Goal: Navigation & Orientation: Find specific page/section

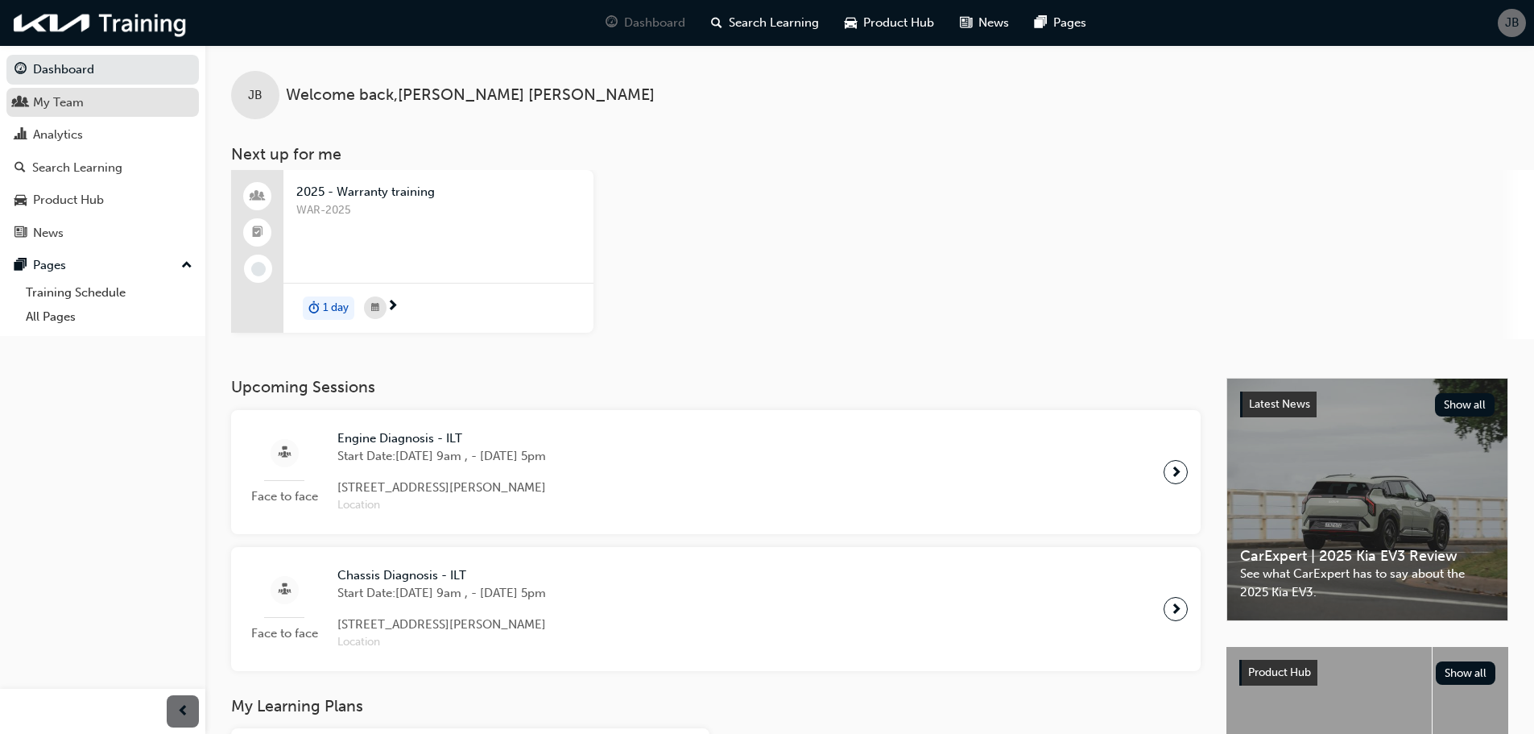
click at [46, 103] on div "My Team" at bounding box center [58, 102] width 51 height 19
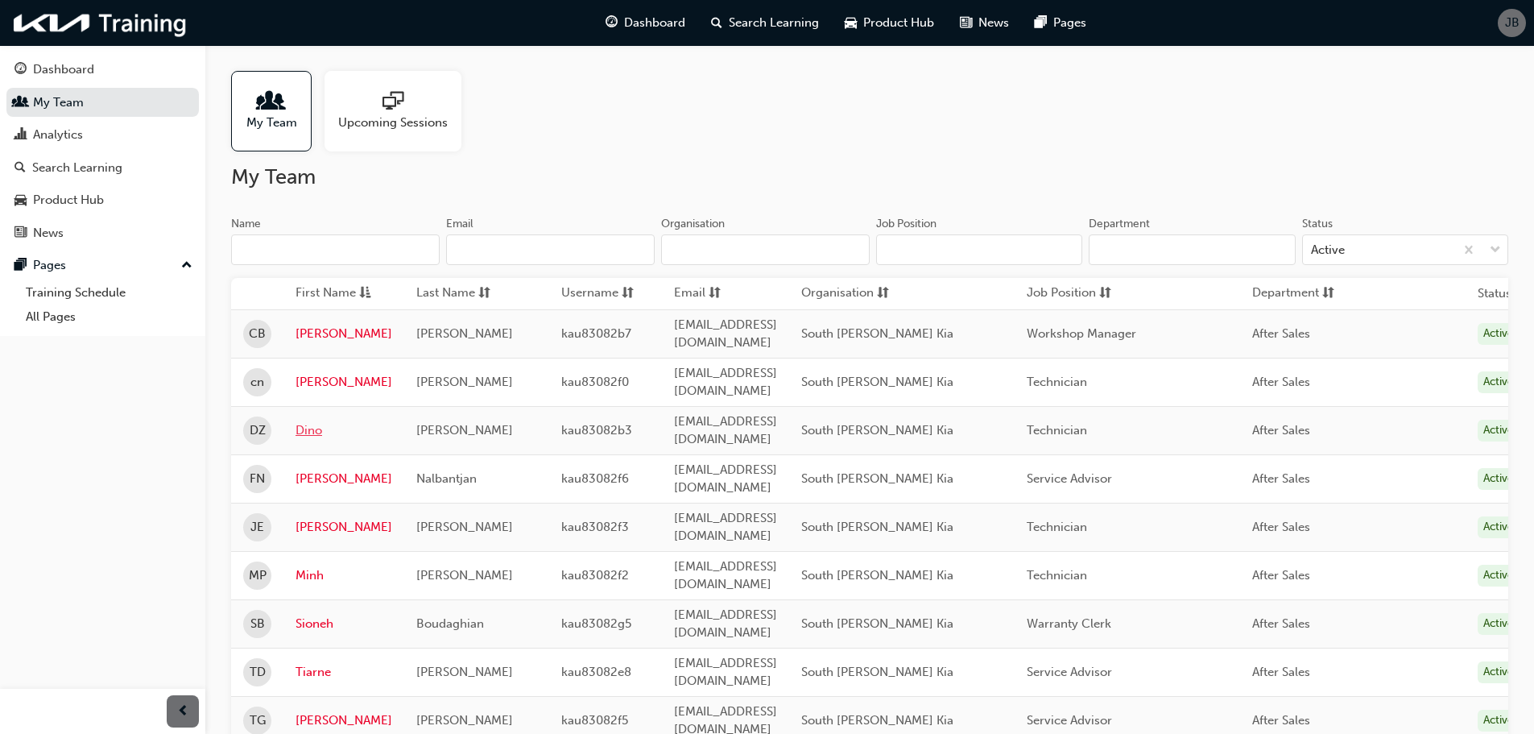
click at [303, 421] on link "Dino" at bounding box center [344, 430] width 97 height 19
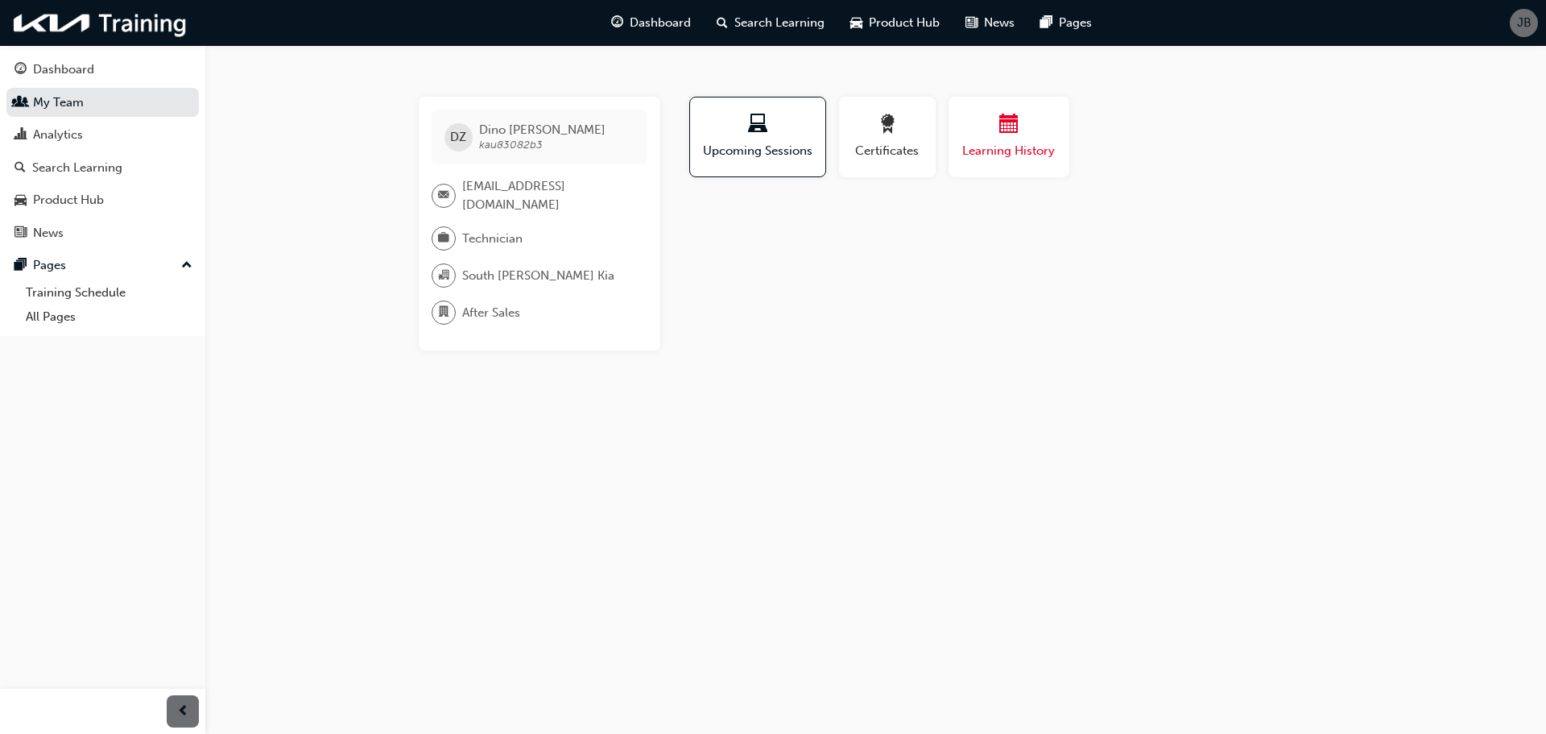
click at [1009, 139] on div "Learning History" at bounding box center [1009, 137] width 97 height 46
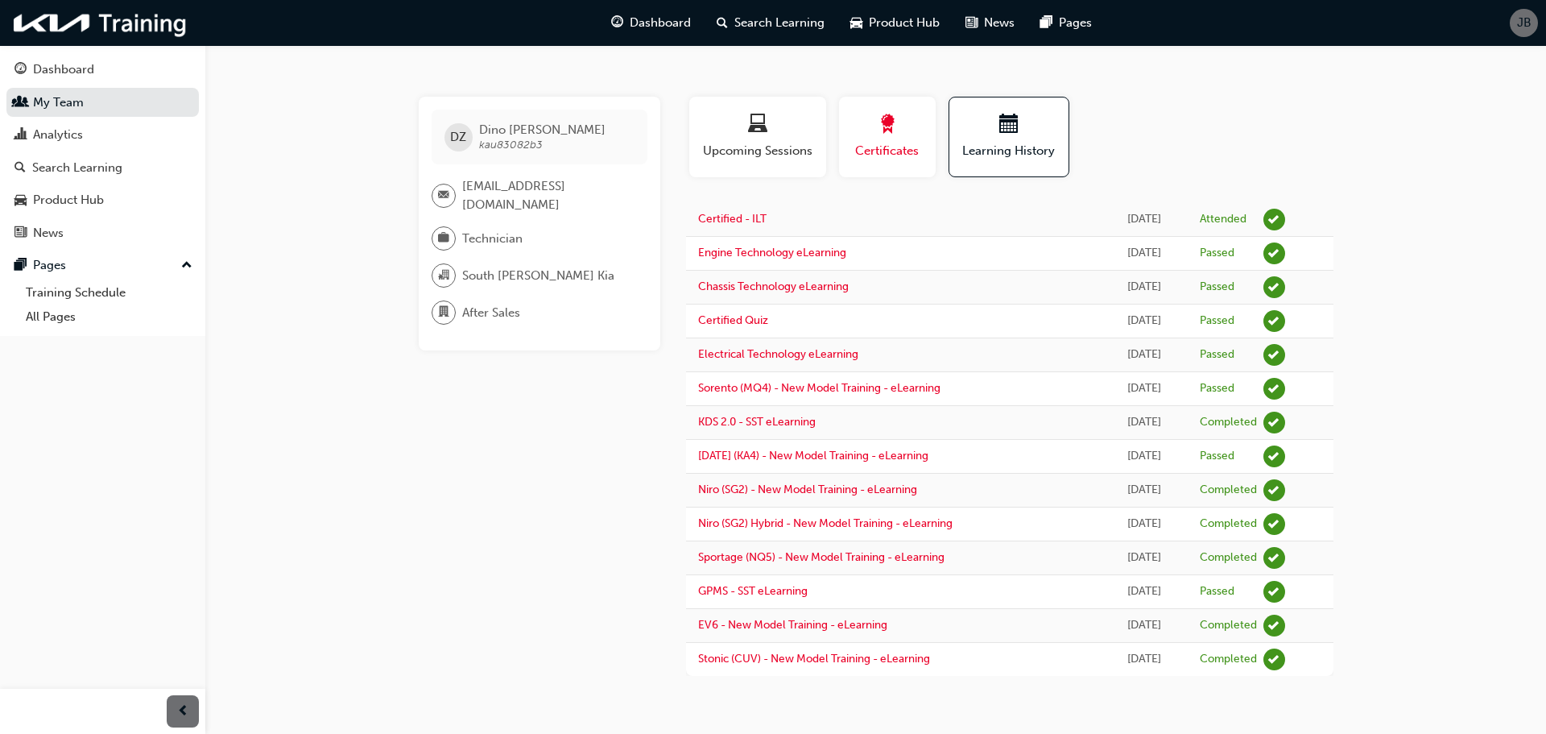
click at [866, 144] on span "Certificates" at bounding box center [887, 151] width 72 height 19
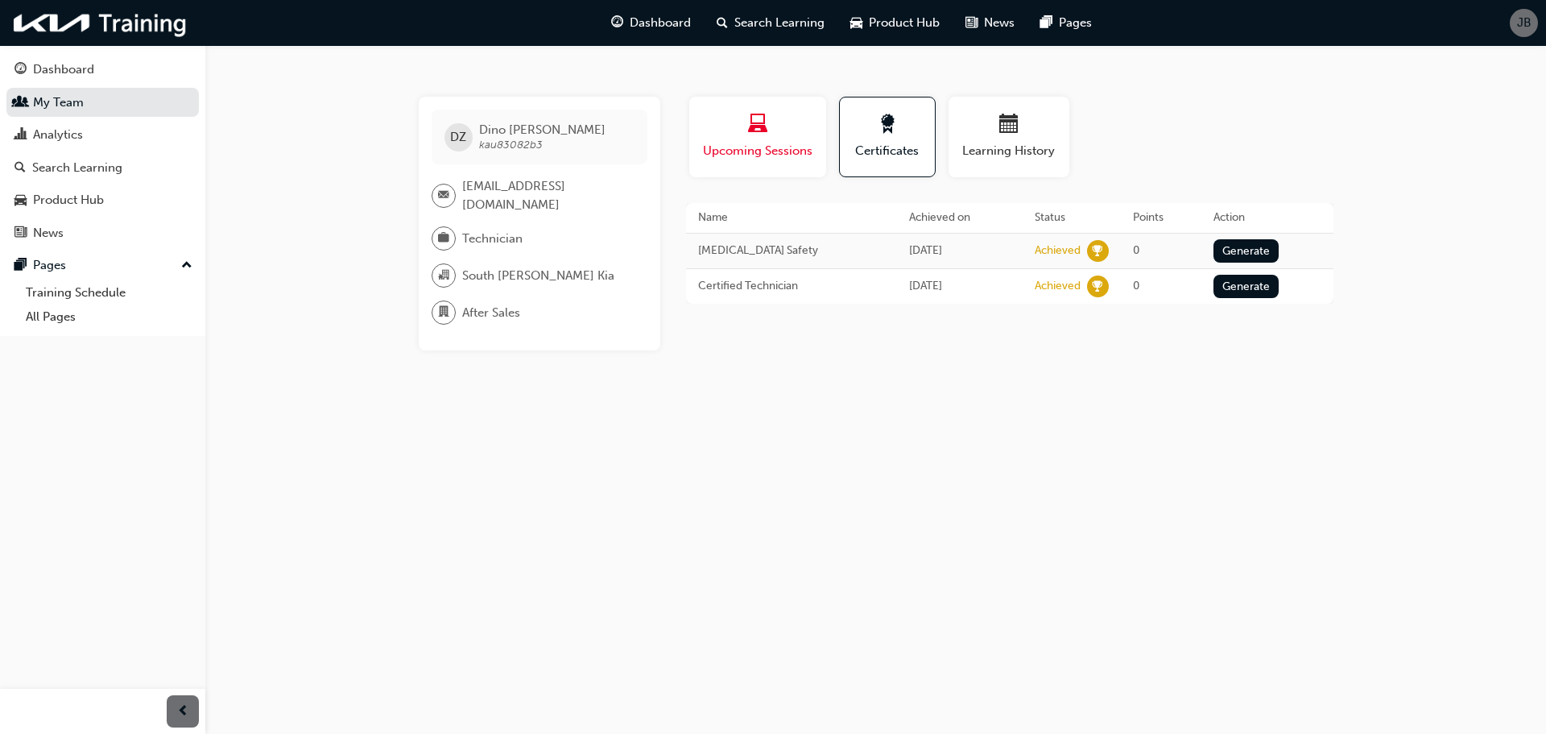
click at [727, 150] on span "Upcoming Sessions" at bounding box center [757, 151] width 113 height 19
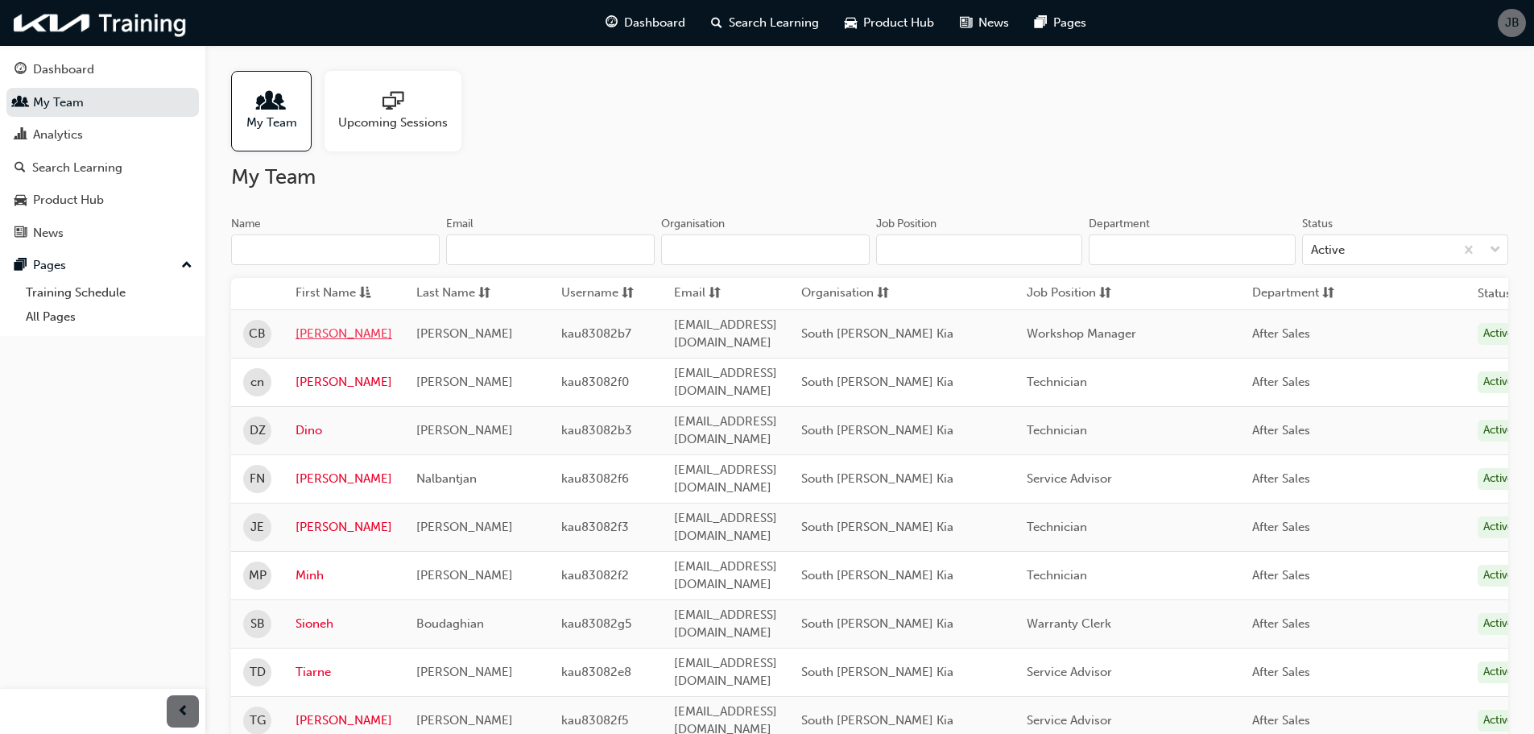
click at [325, 337] on link "[PERSON_NAME]" at bounding box center [344, 334] width 97 height 19
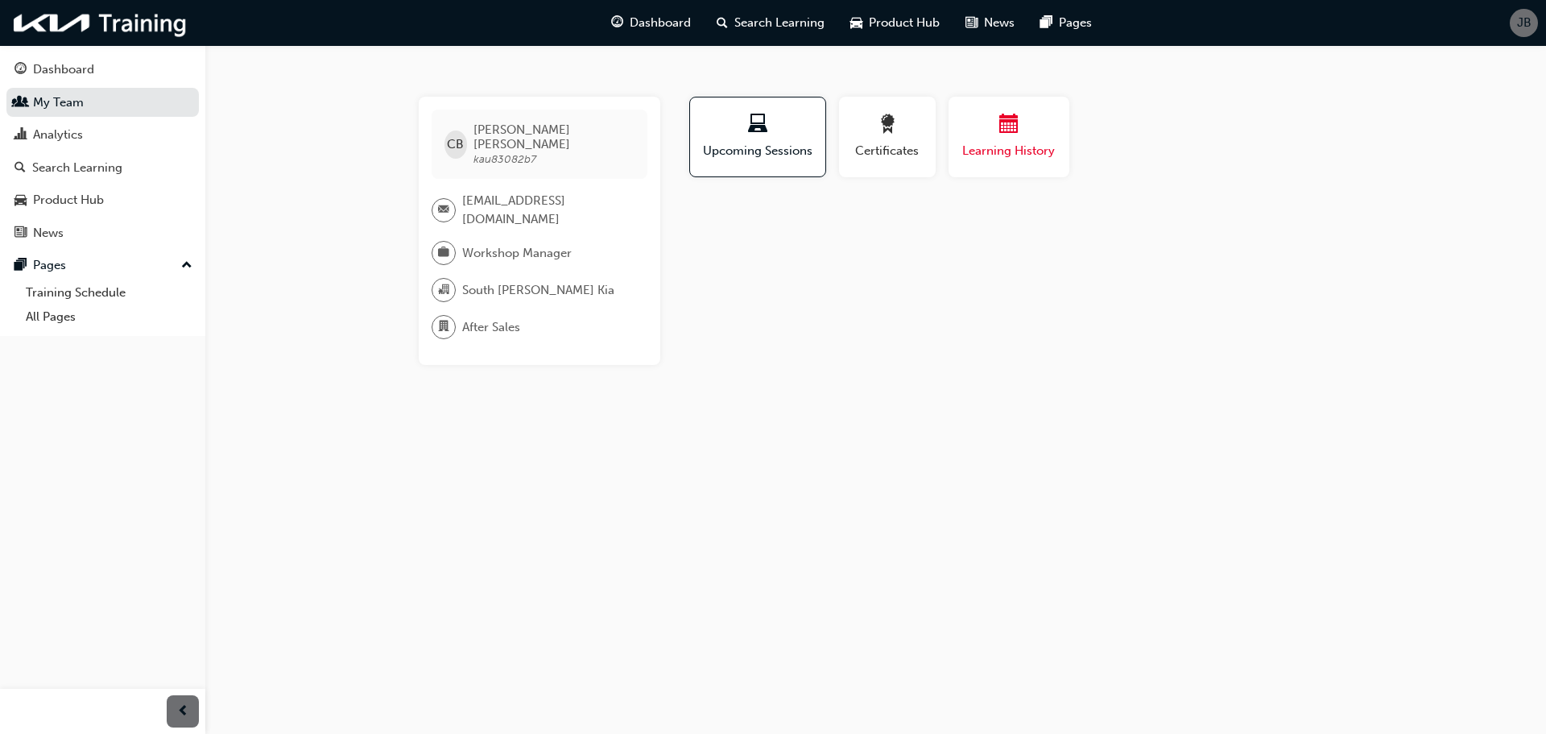
click at [986, 152] on span "Learning History" at bounding box center [1009, 151] width 97 height 19
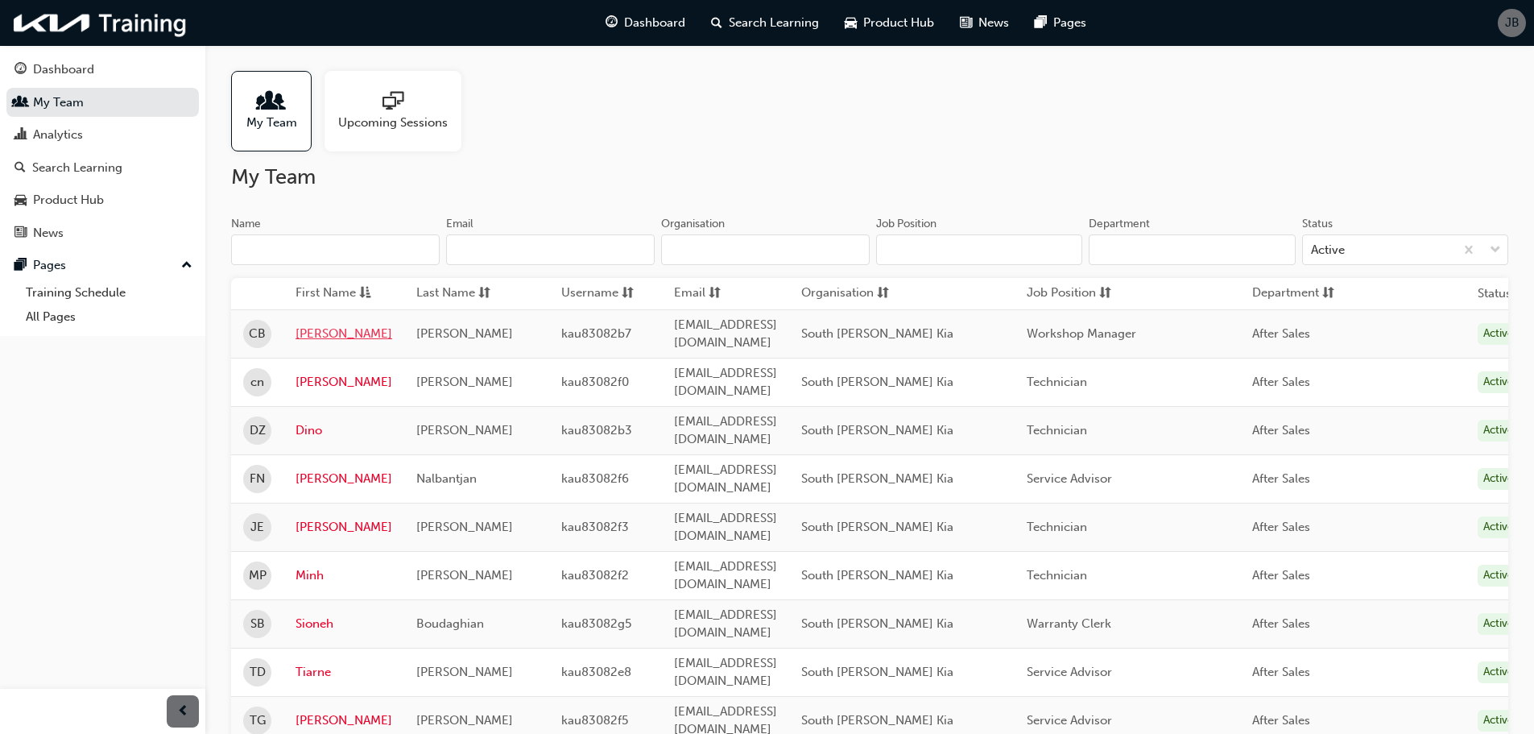
click at [327, 329] on link "[PERSON_NAME]" at bounding box center [344, 334] width 97 height 19
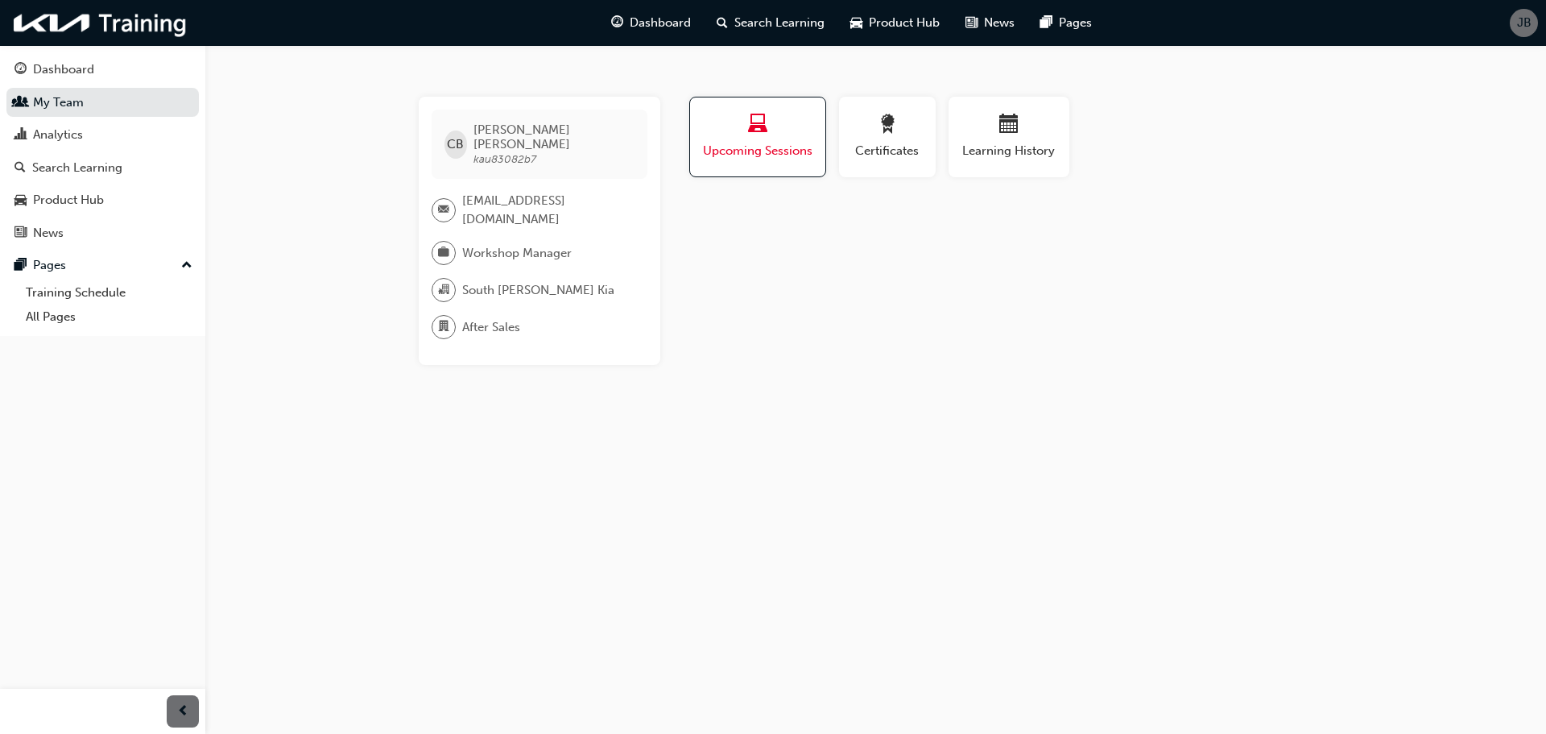
click at [762, 142] on span "Upcoming Sessions" at bounding box center [757, 151] width 111 height 19
click at [990, 142] on span "Learning History" at bounding box center [1009, 151] width 97 height 19
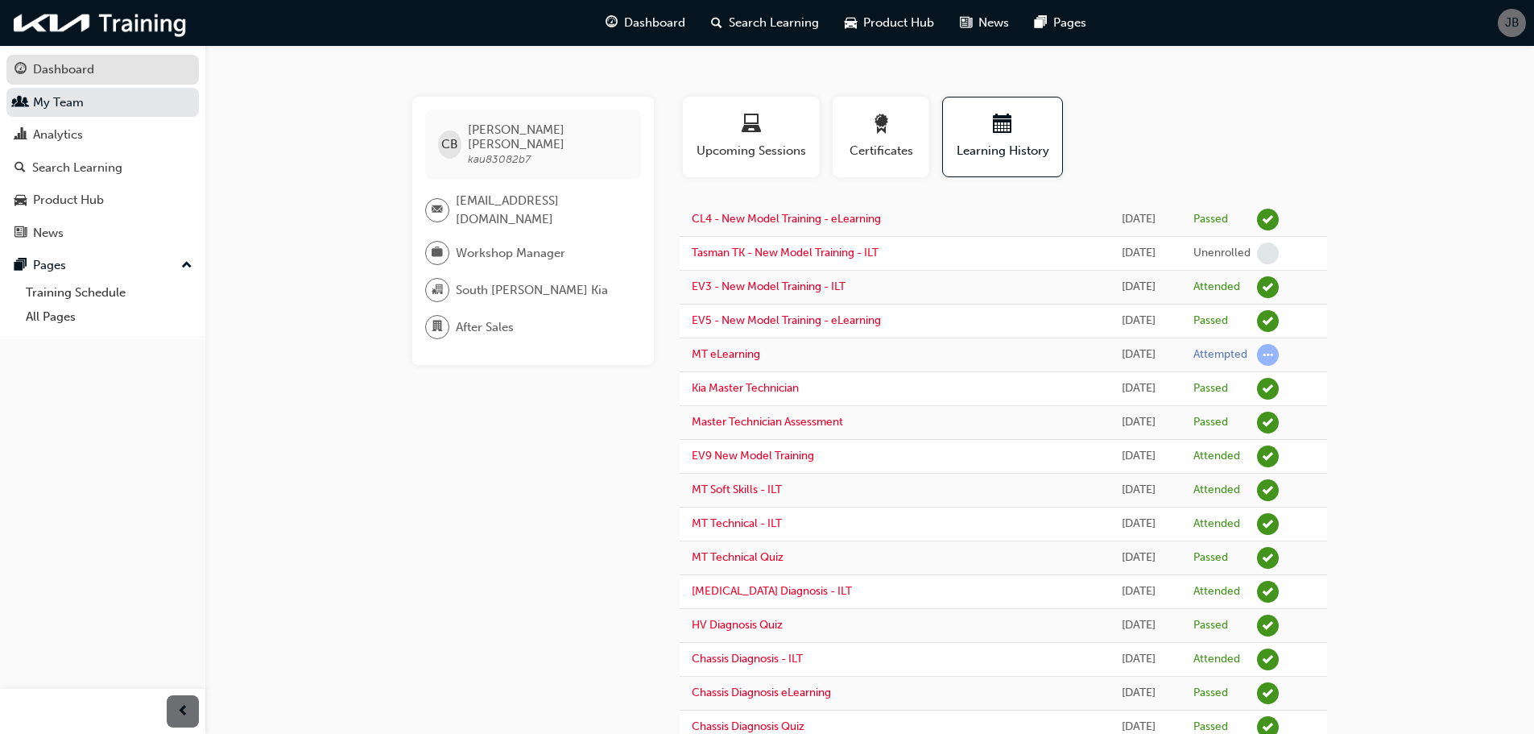
click at [35, 60] on div "Dashboard" at bounding box center [102, 70] width 176 height 20
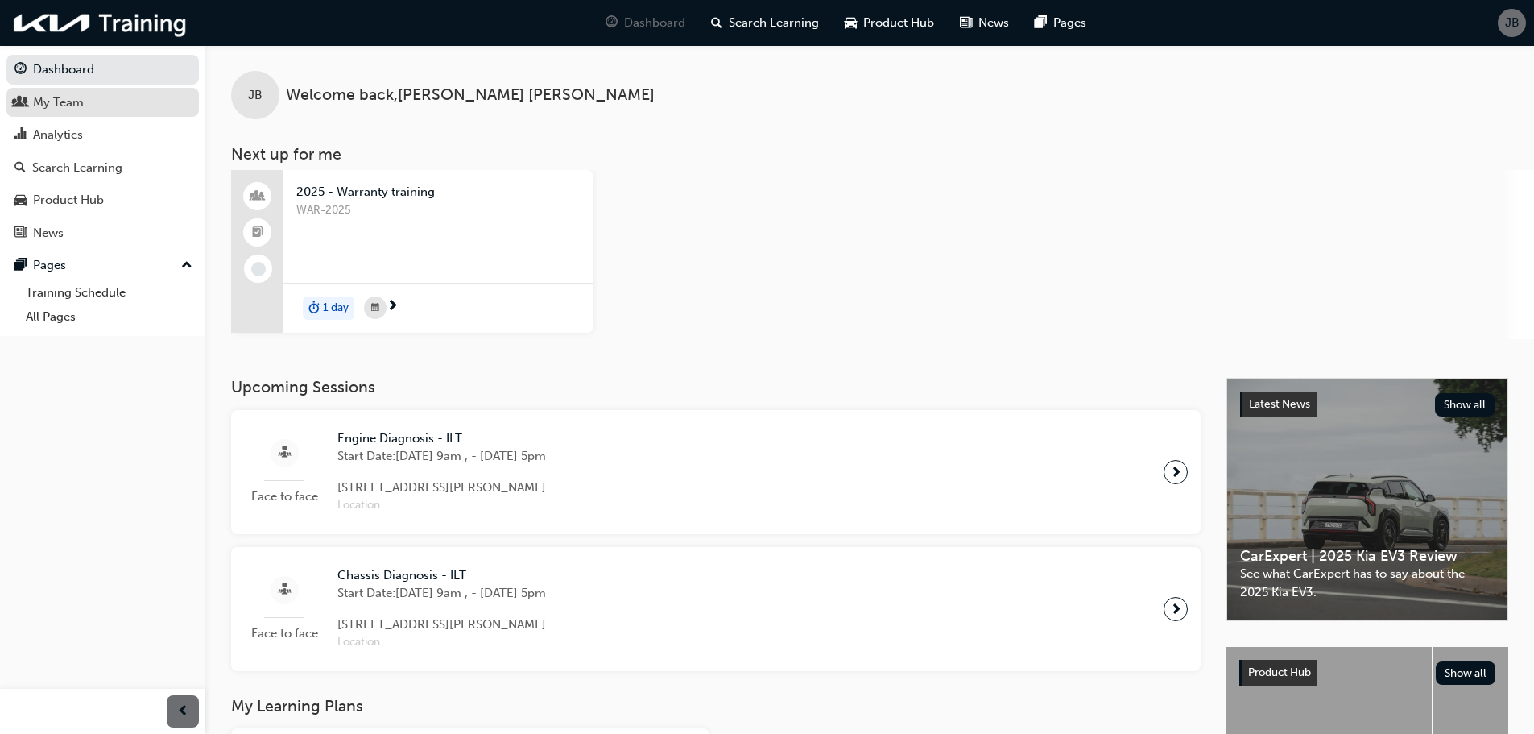
click at [76, 101] on div "My Team" at bounding box center [58, 102] width 51 height 19
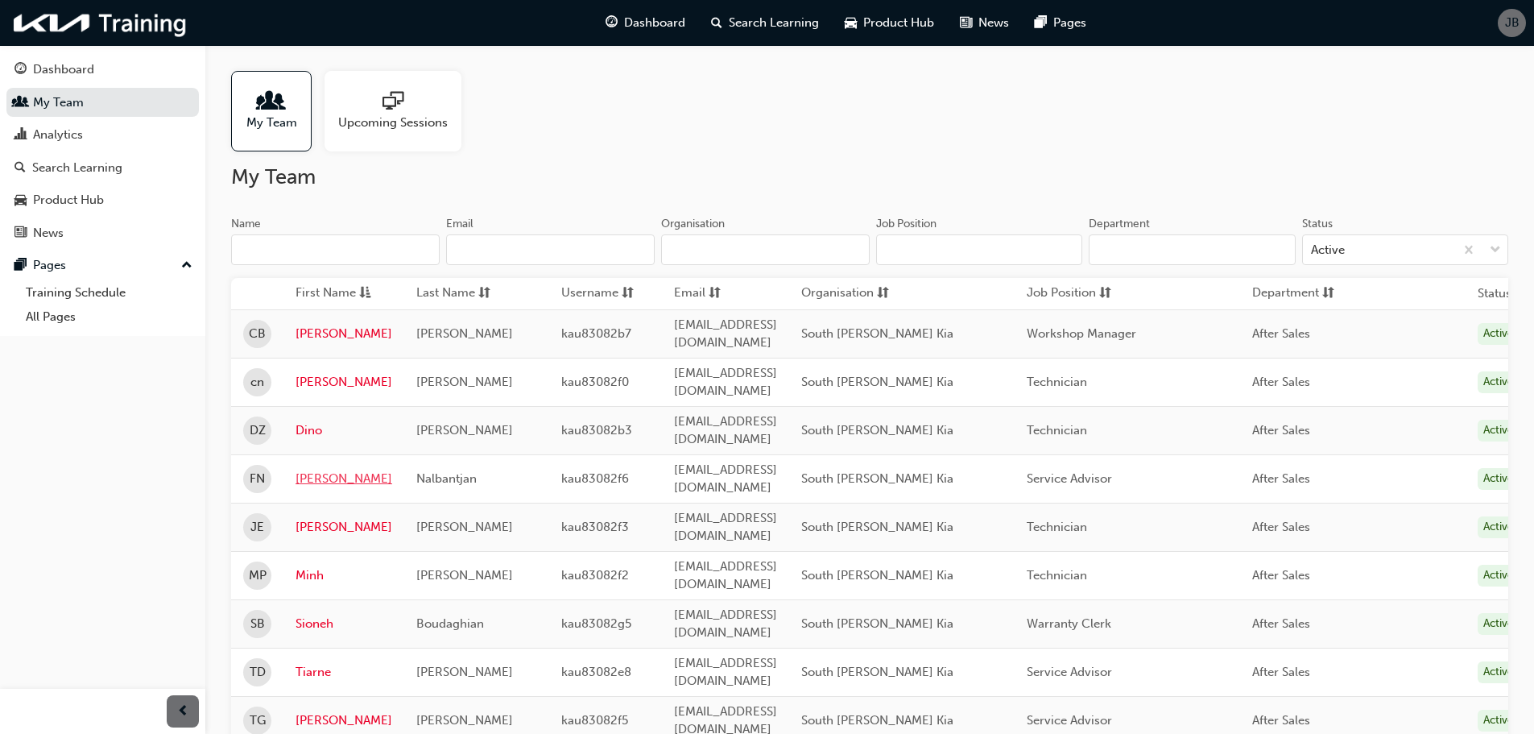
click at [309, 469] on link "[PERSON_NAME]" at bounding box center [344, 478] width 97 height 19
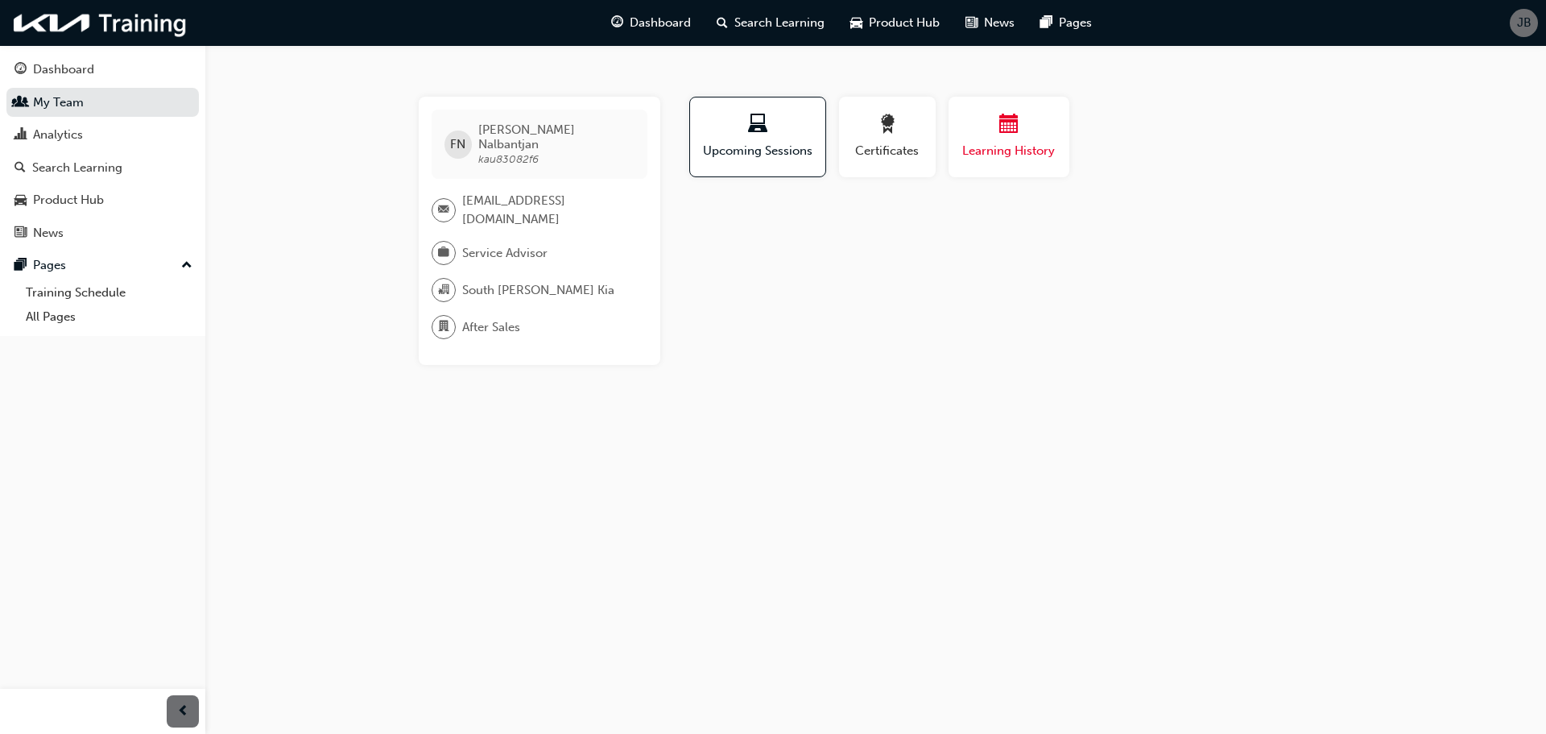
click at [1026, 143] on span "Learning History" at bounding box center [1009, 151] width 97 height 19
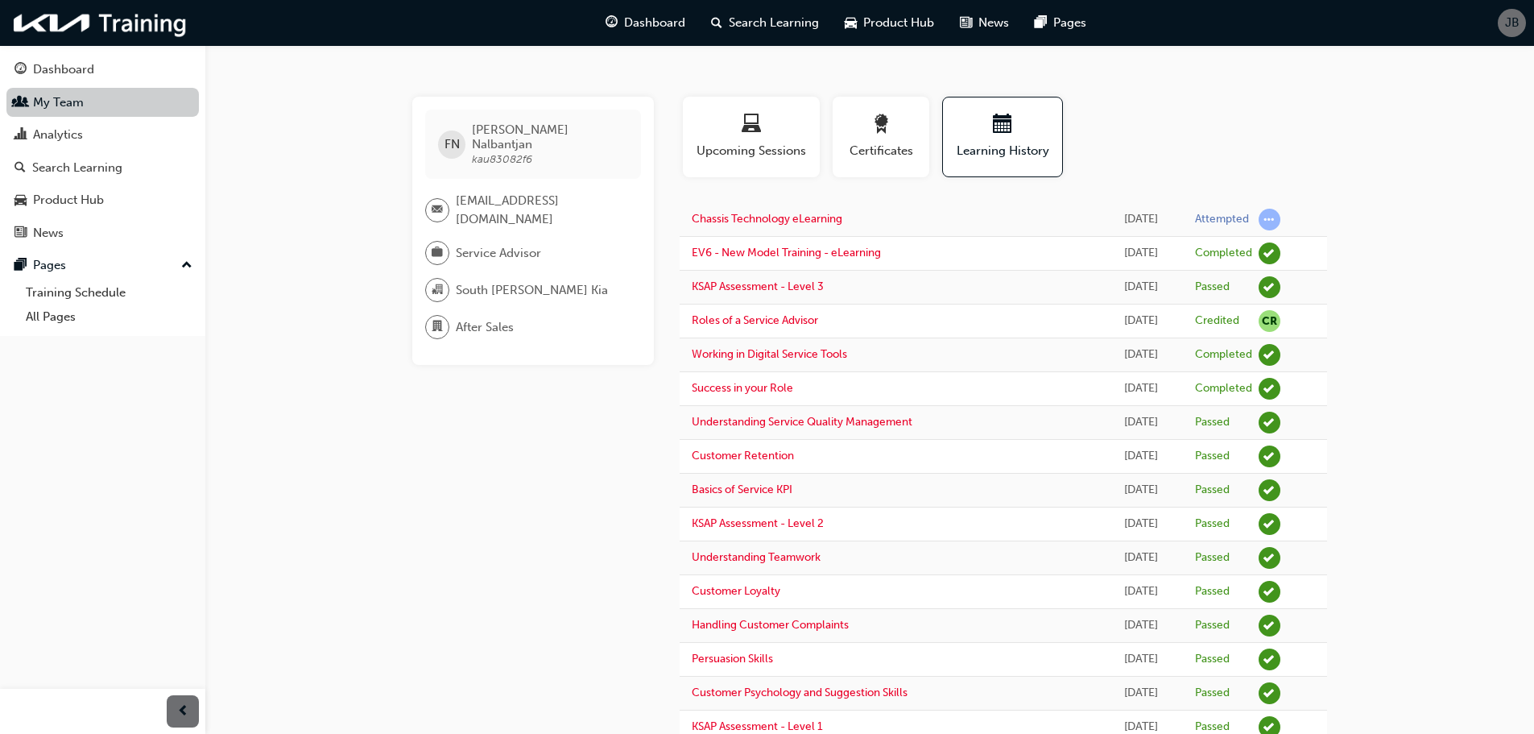
click at [117, 115] on link "My Team" at bounding box center [102, 103] width 192 height 30
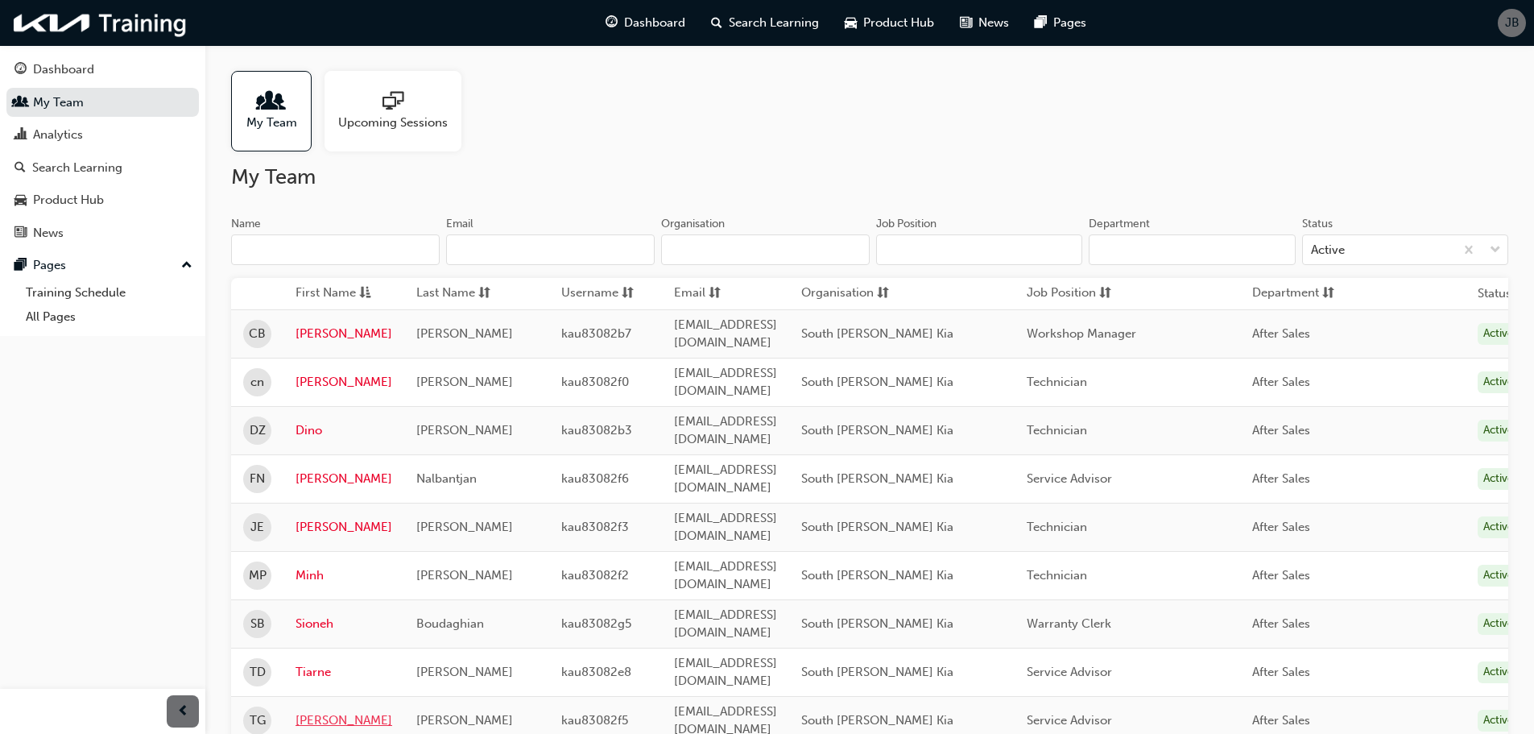
click at [309, 711] on link "[PERSON_NAME]" at bounding box center [344, 720] width 97 height 19
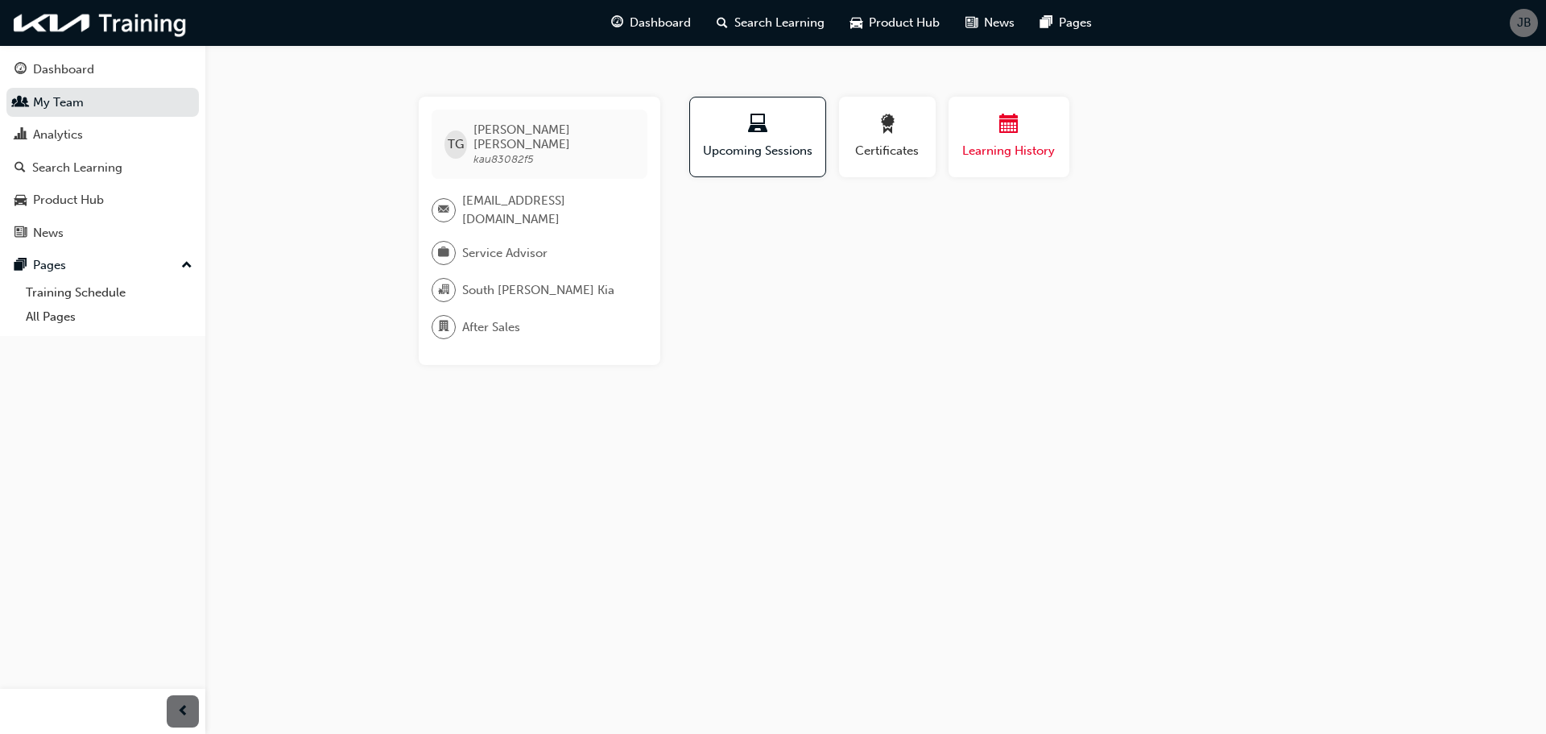
click at [998, 142] on span "Learning History" at bounding box center [1009, 151] width 97 height 19
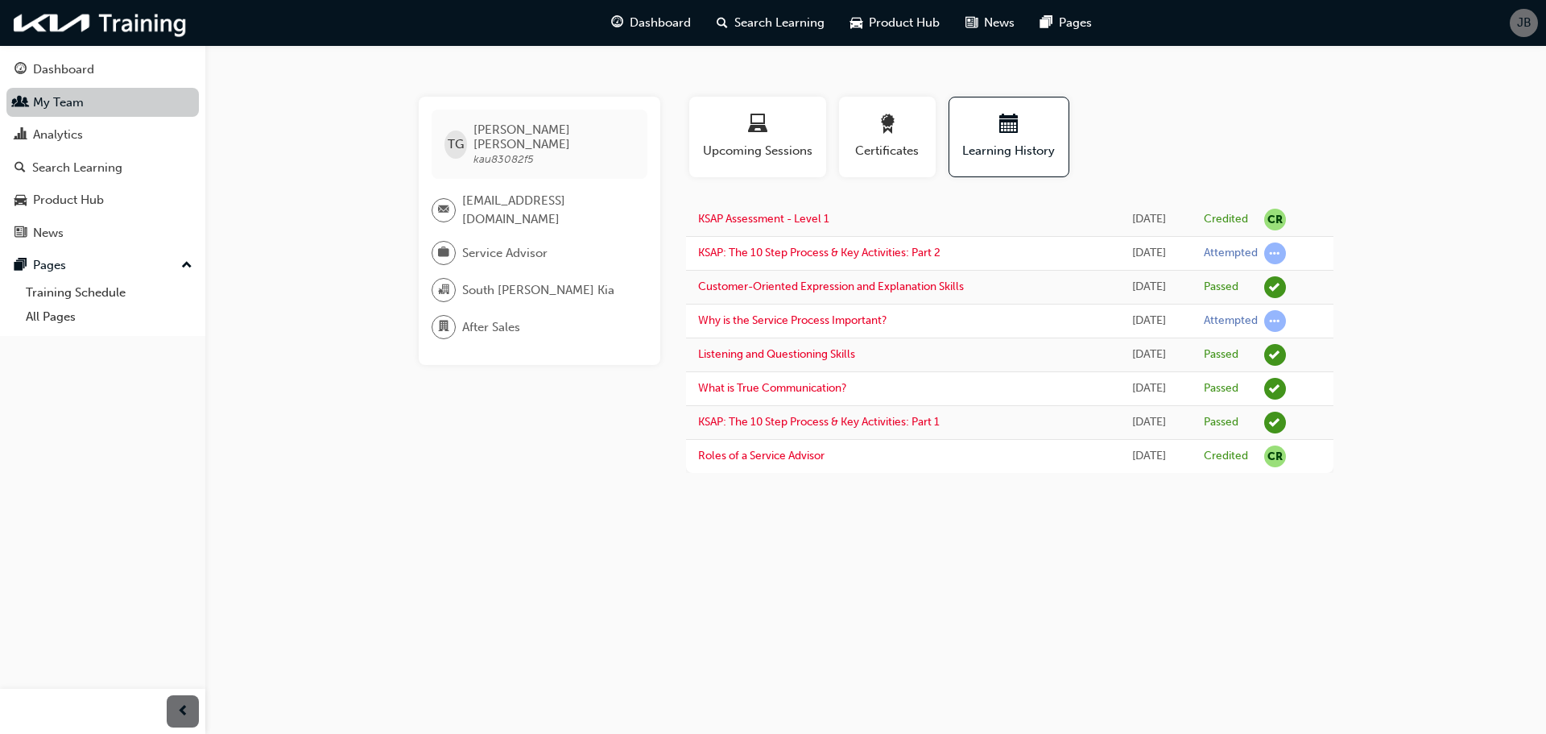
click at [74, 102] on link "My Team" at bounding box center [102, 103] width 192 height 30
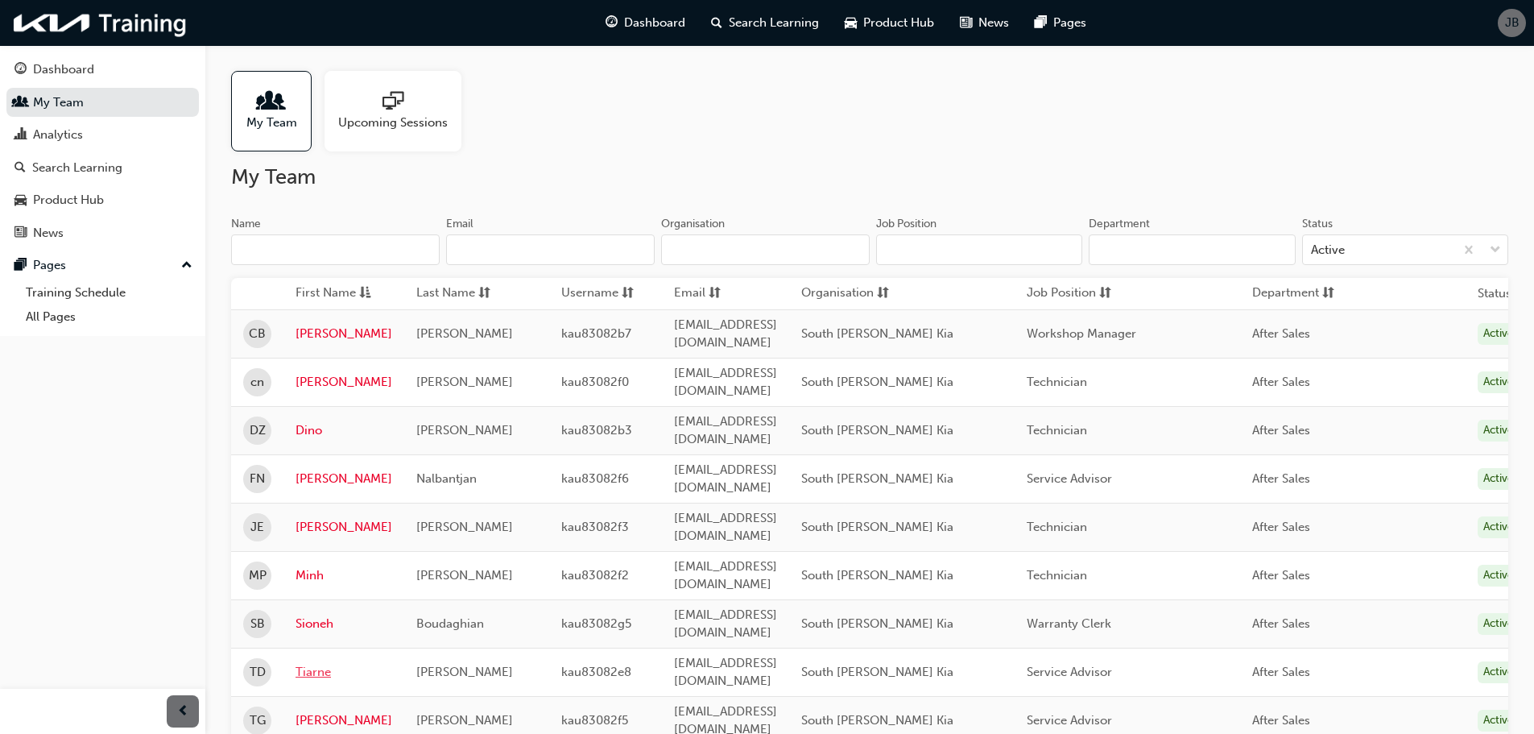
click at [304, 663] on link "Tiarne" at bounding box center [344, 672] width 97 height 19
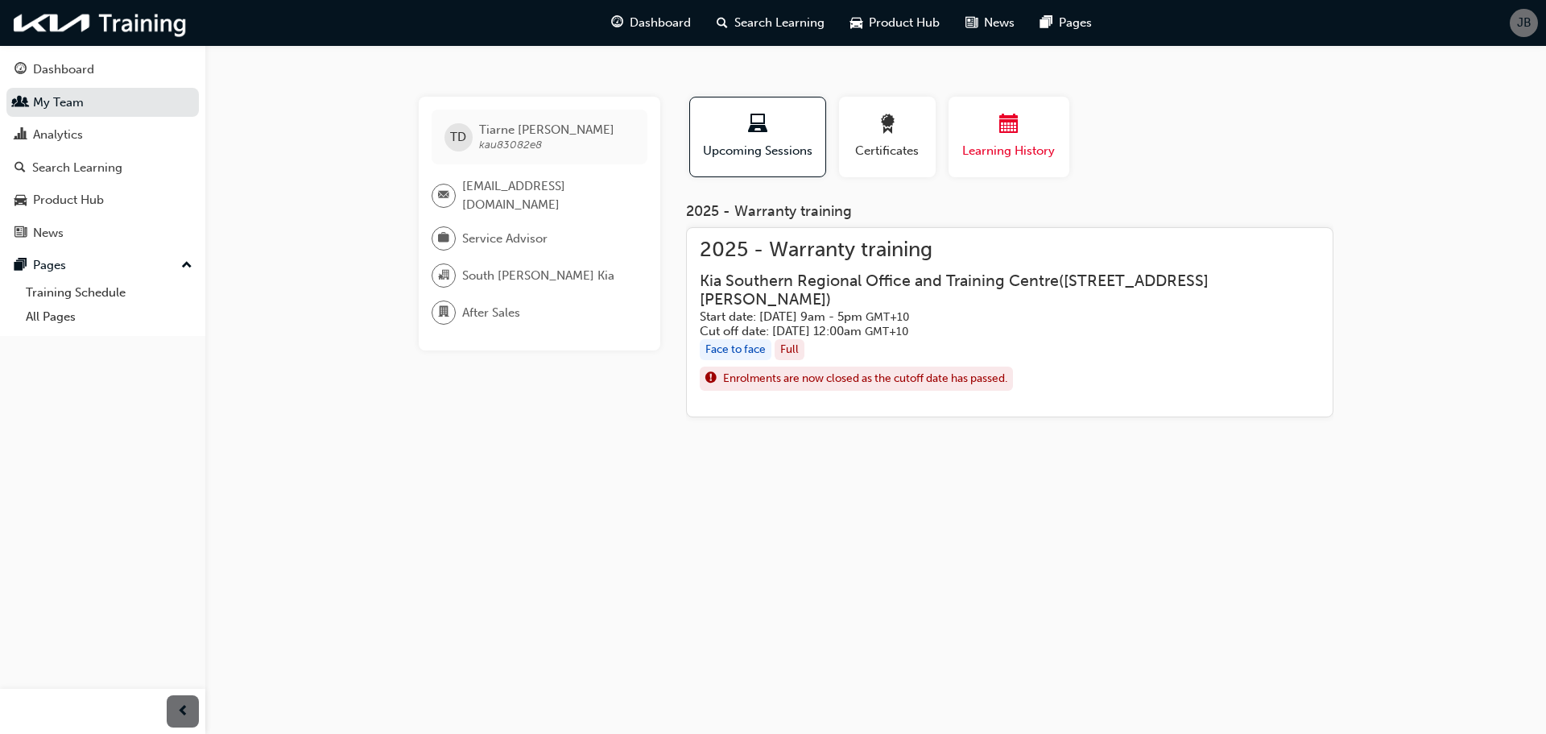
click at [1003, 134] on span "calendar-icon" at bounding box center [1008, 125] width 19 height 22
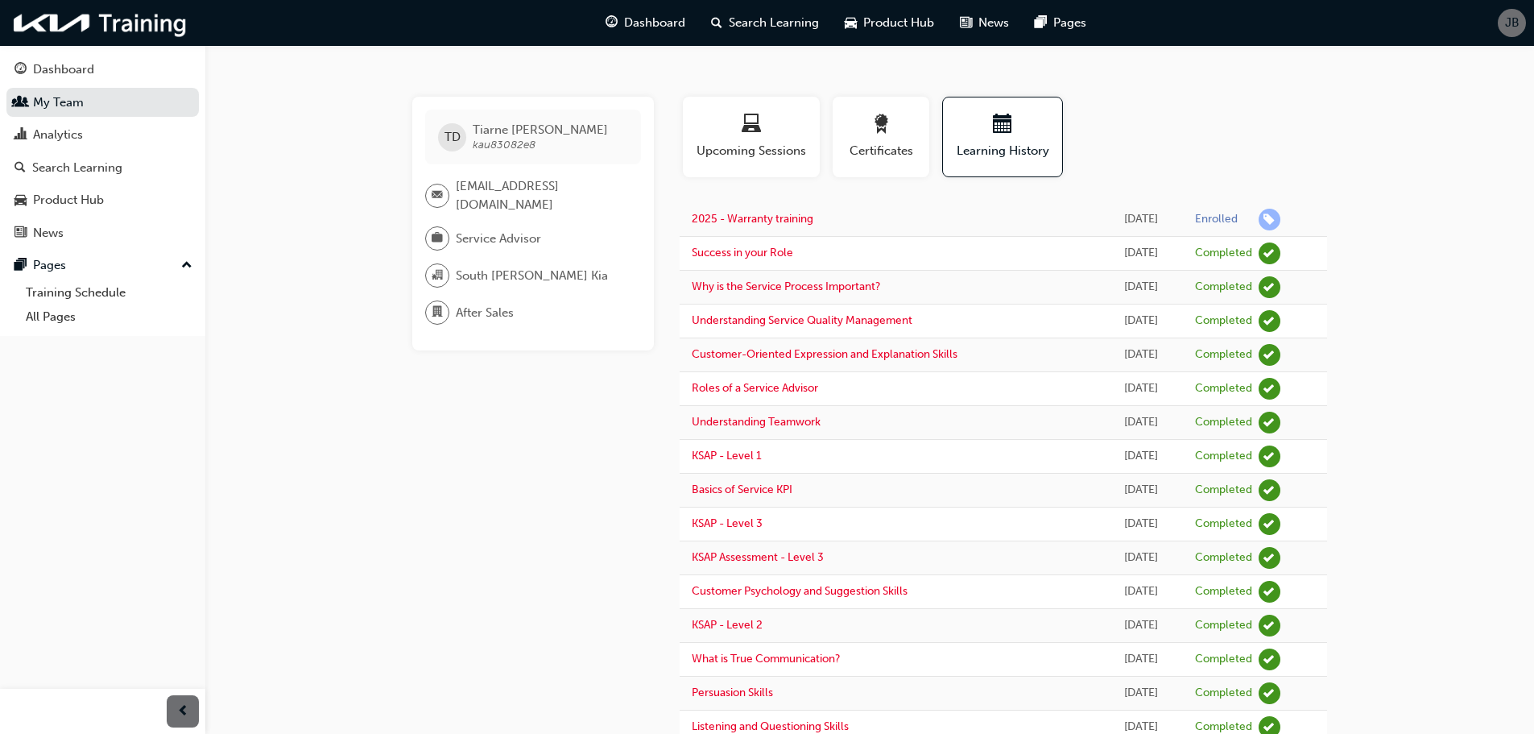
scroll to position [242, 0]
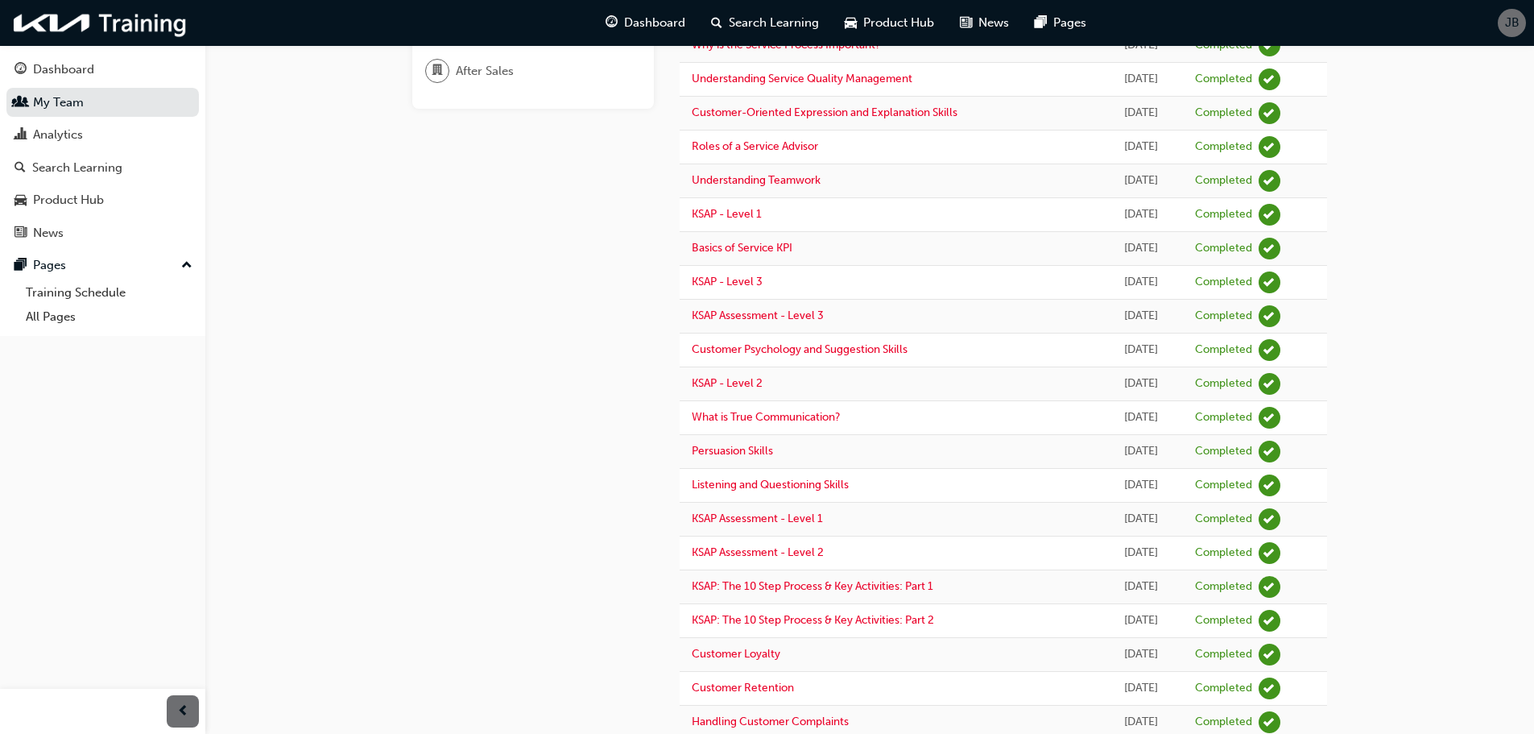
drag, startPoint x: 973, startPoint y: 411, endPoint x: 418, endPoint y: 512, distance: 563.9
click at [405, 513] on div "TD [PERSON_NAME] kau83082e8 [EMAIL_ADDRESS][DOMAIN_NAME] Service Advisor [GEOGR…" at bounding box center [870, 296] width 966 height 883
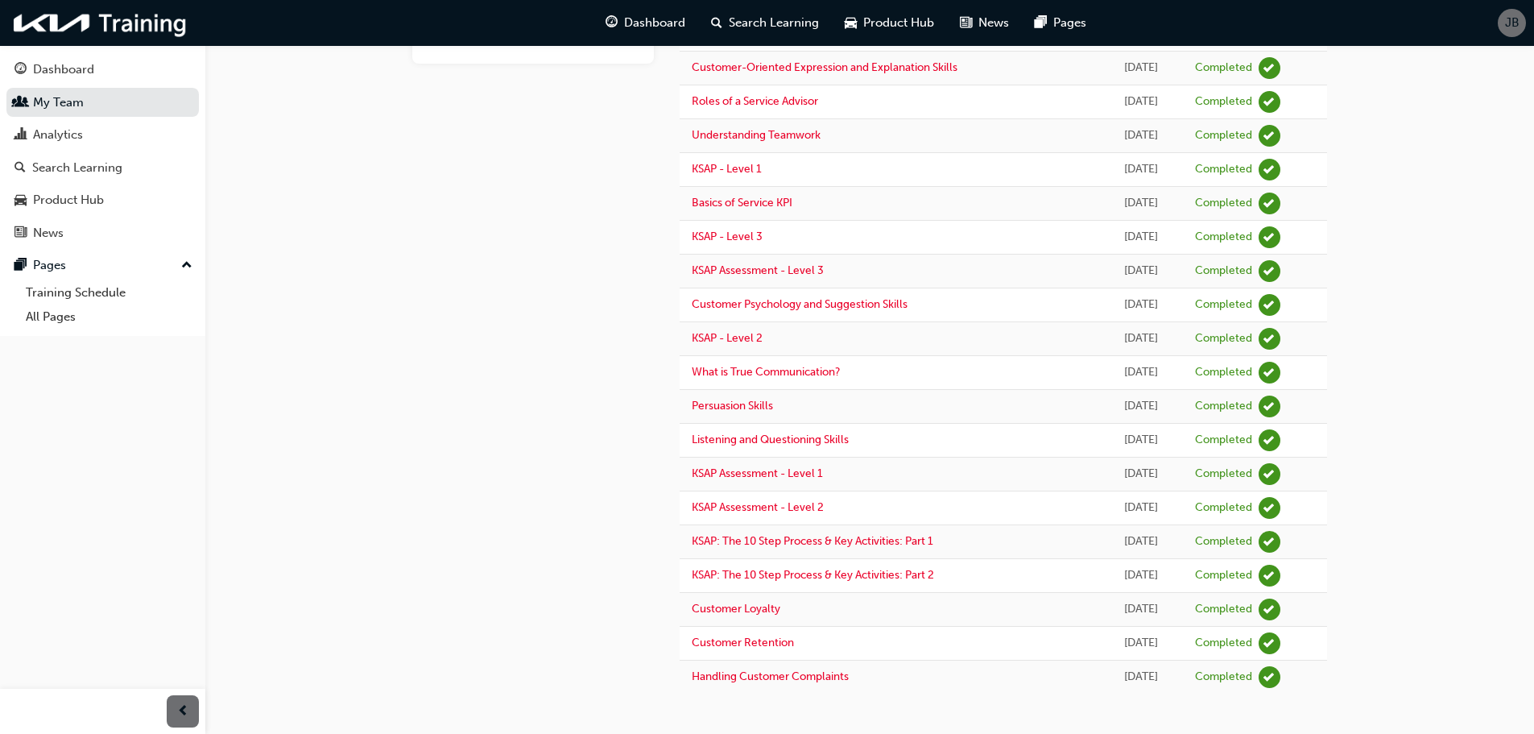
scroll to position [0, 0]
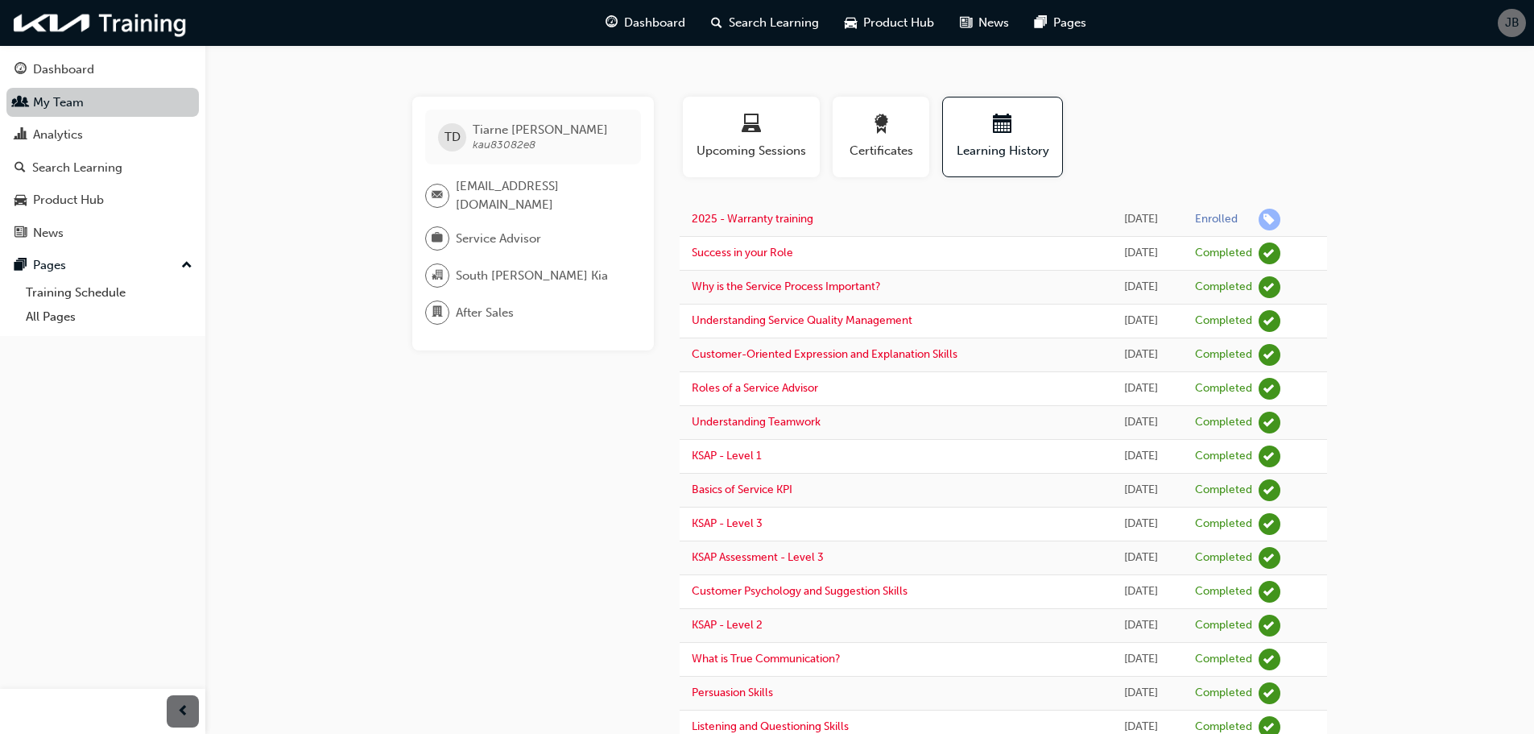
click at [110, 112] on link "My Team" at bounding box center [102, 103] width 192 height 30
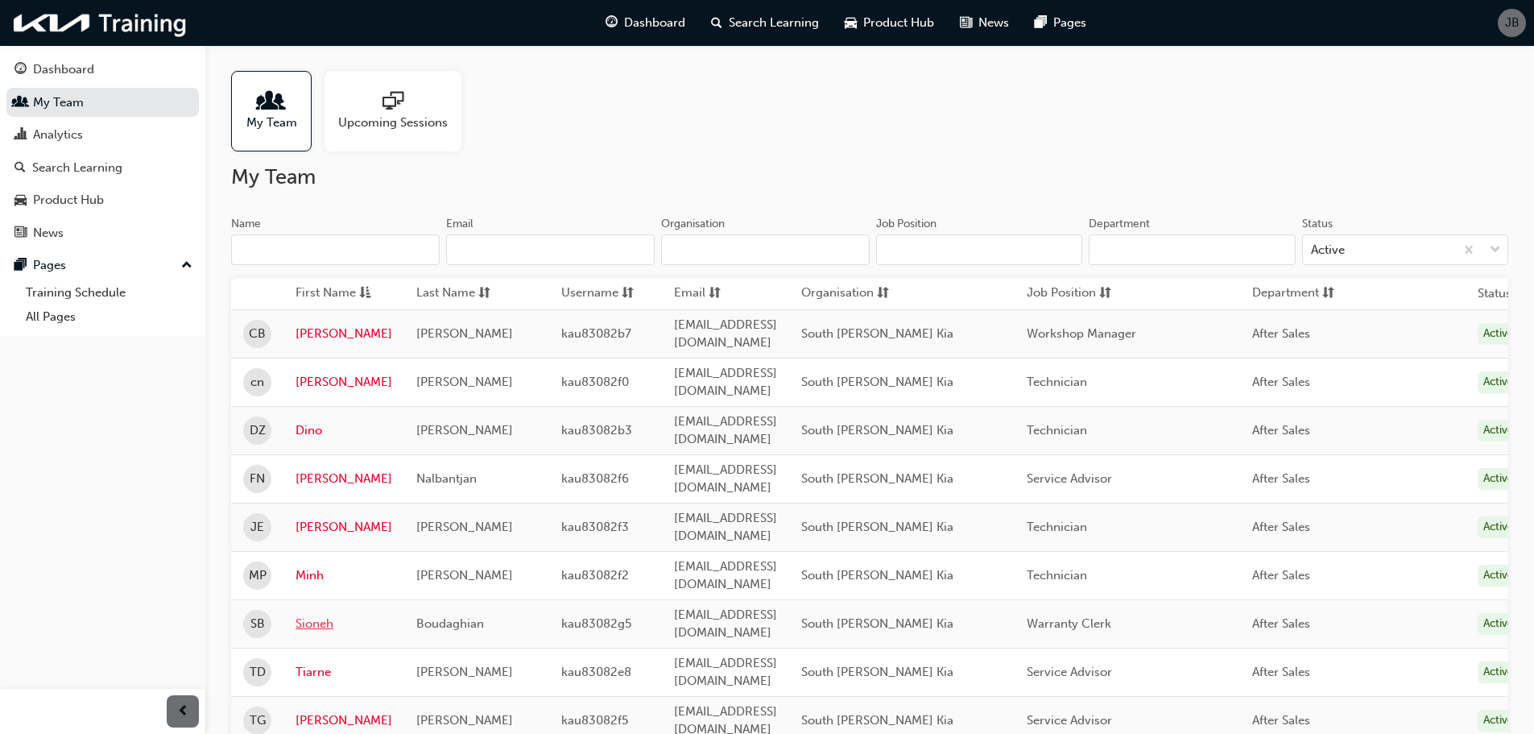
click at [316, 614] on link "Sioneh" at bounding box center [344, 623] width 97 height 19
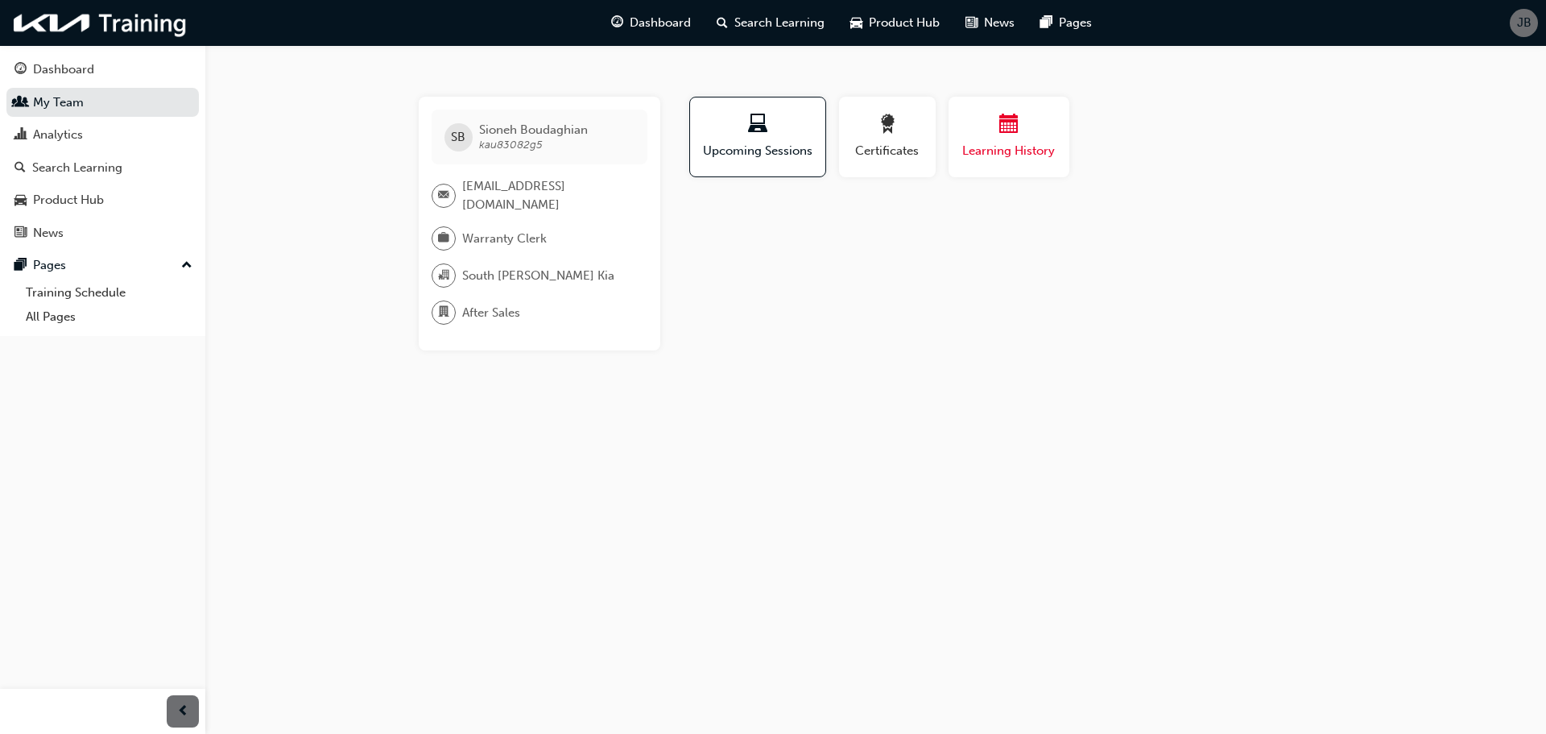
click at [993, 154] on span "Learning History" at bounding box center [1009, 151] width 97 height 19
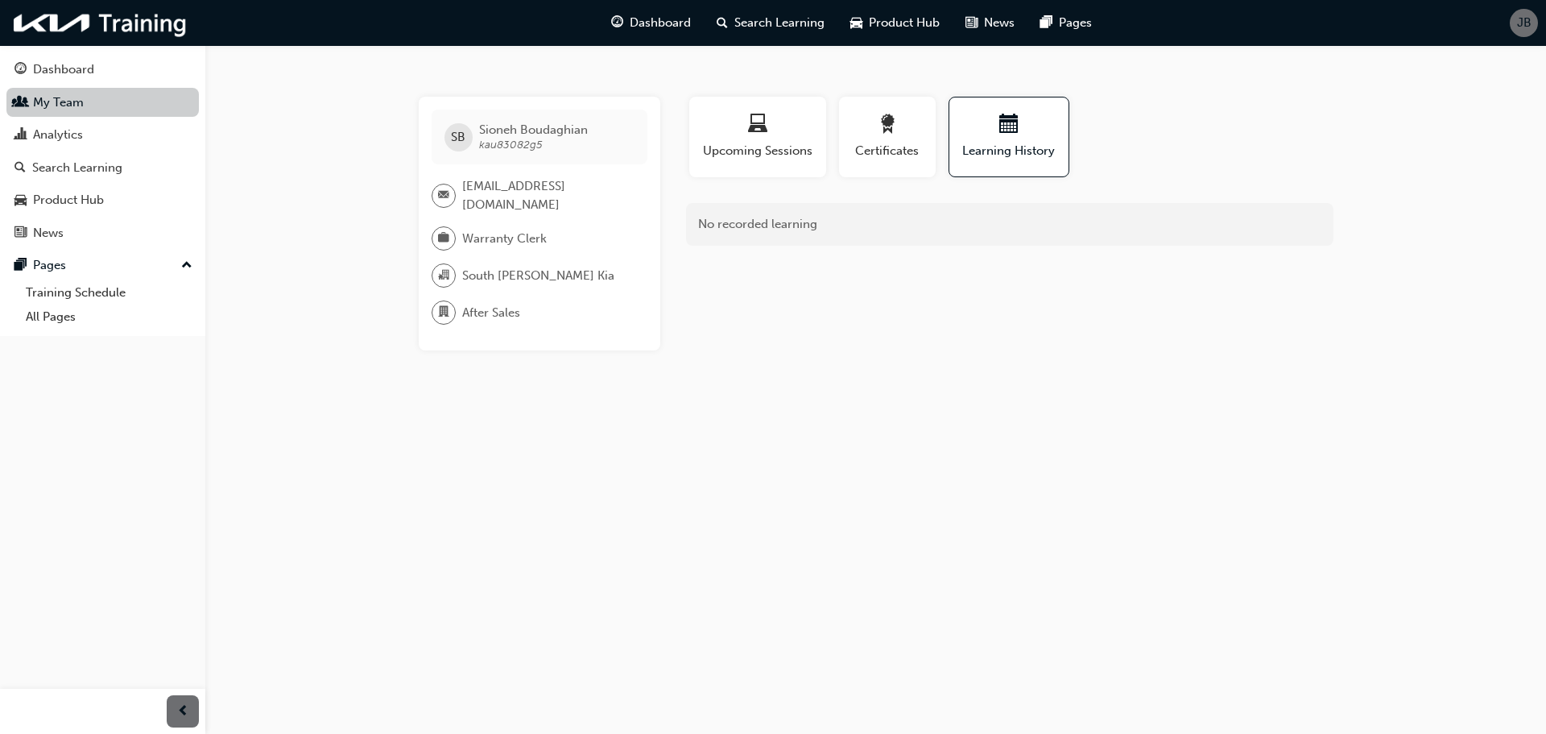
click at [73, 110] on link "My Team" at bounding box center [102, 103] width 192 height 30
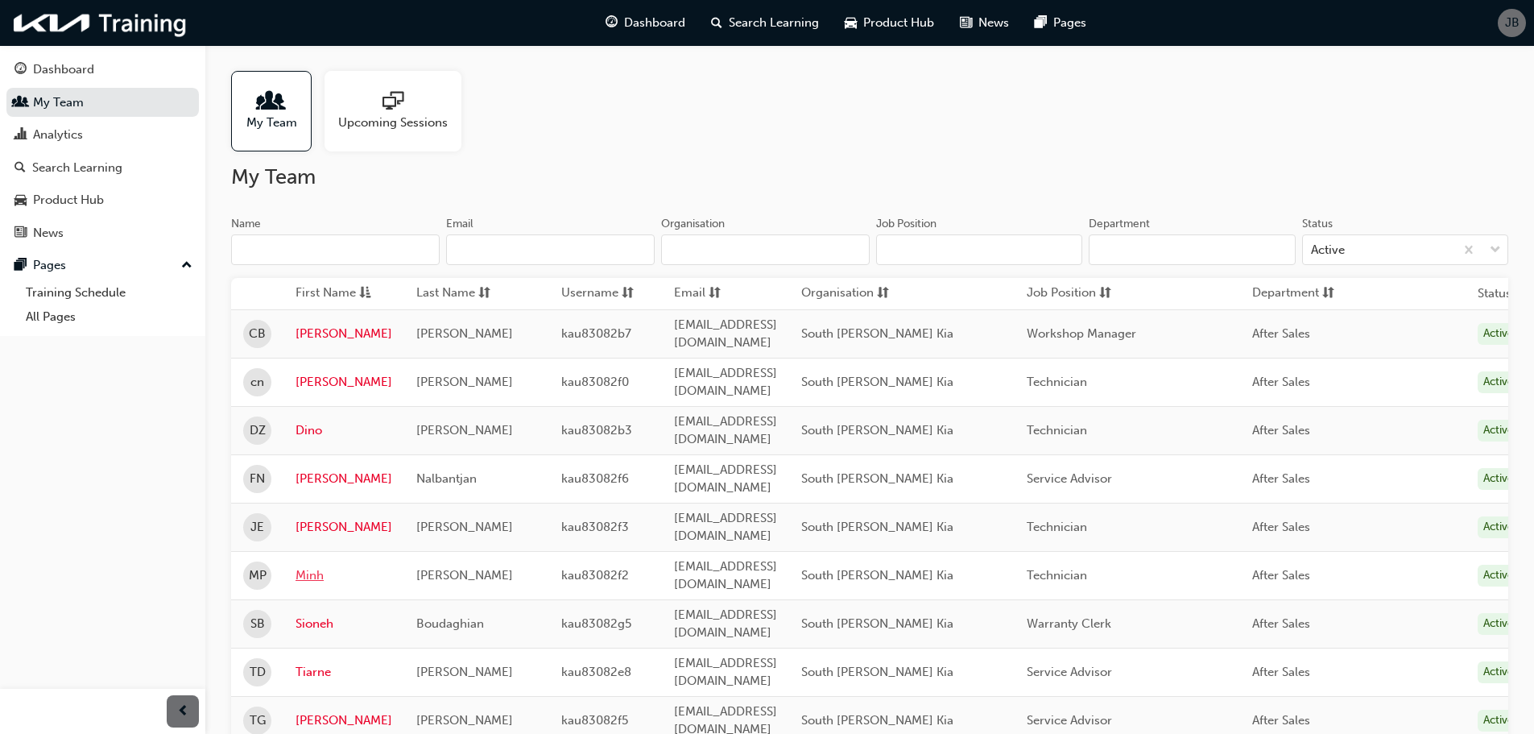
click at [308, 566] on link "Minh" at bounding box center [344, 575] width 97 height 19
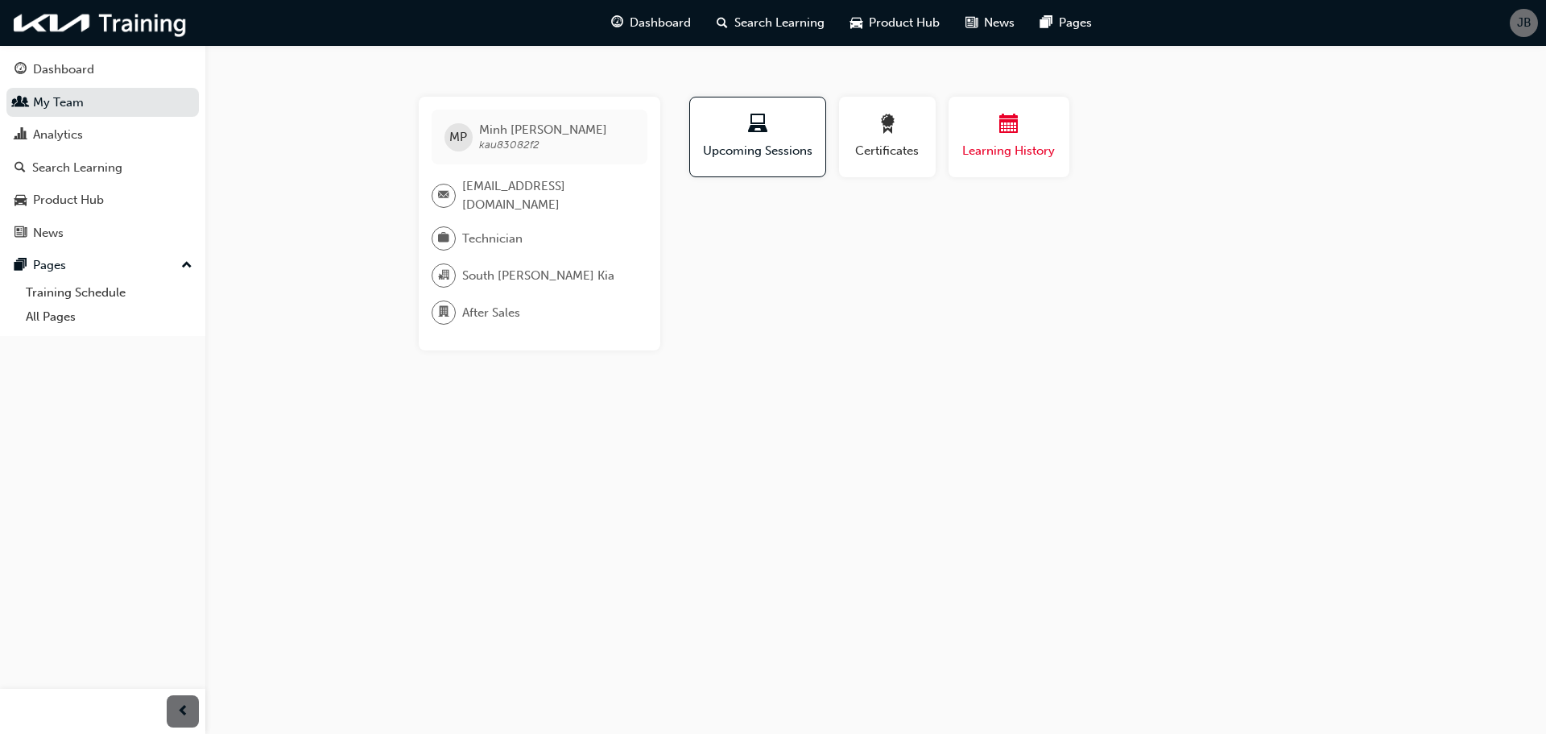
click at [1038, 104] on button "Learning History" at bounding box center [1009, 137] width 121 height 81
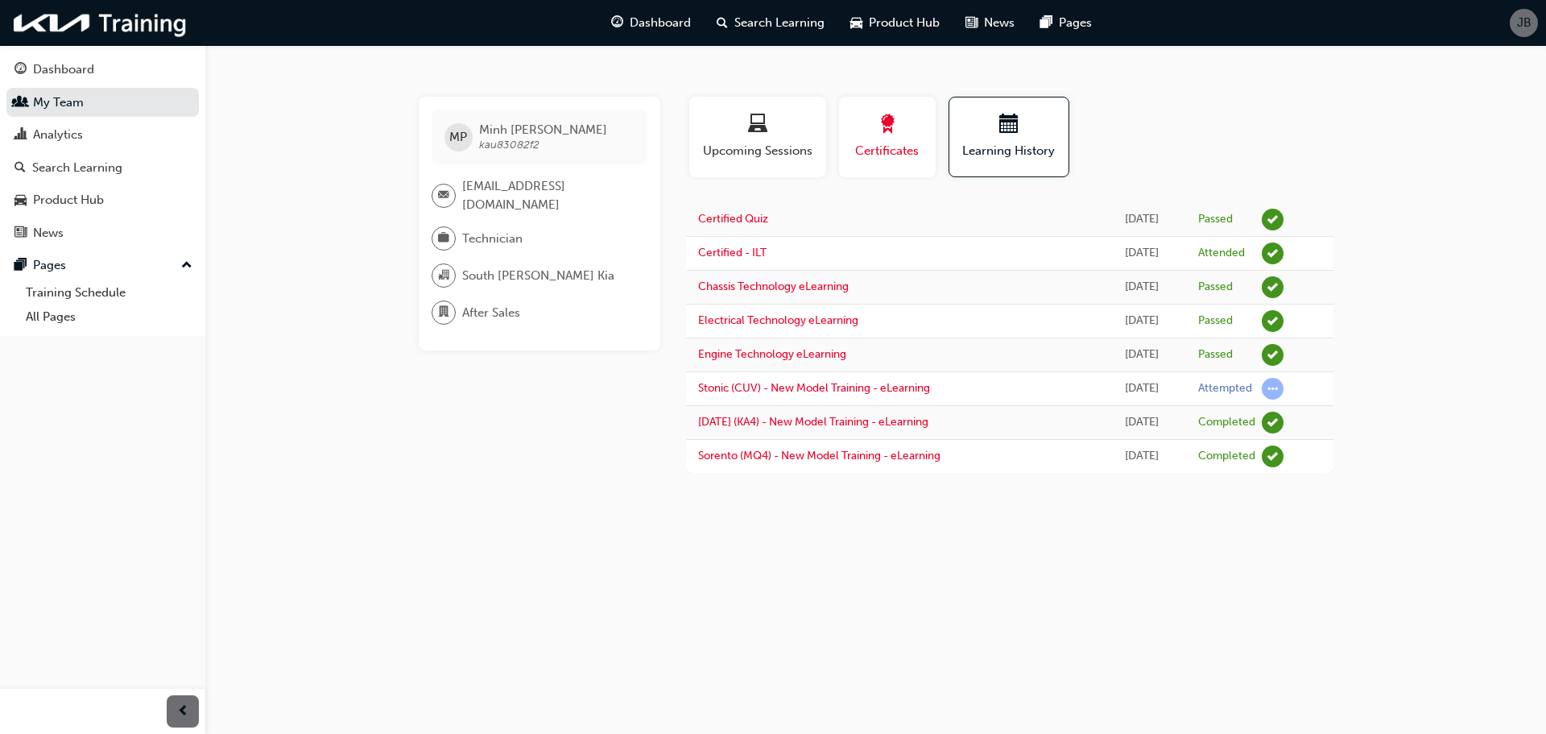
click at [858, 121] on div "button" at bounding box center [887, 126] width 72 height 25
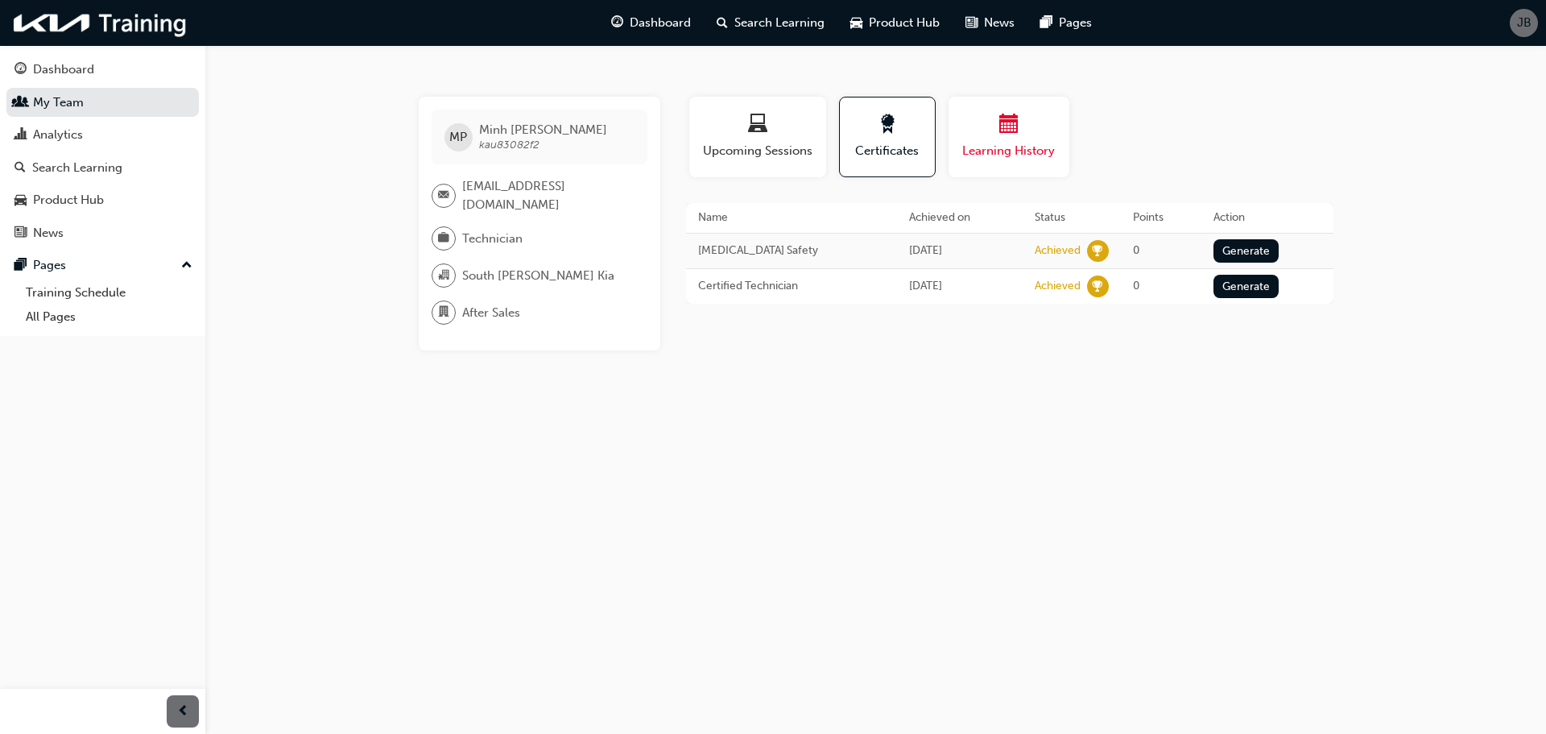
click at [990, 122] on div "button" at bounding box center [1009, 126] width 97 height 25
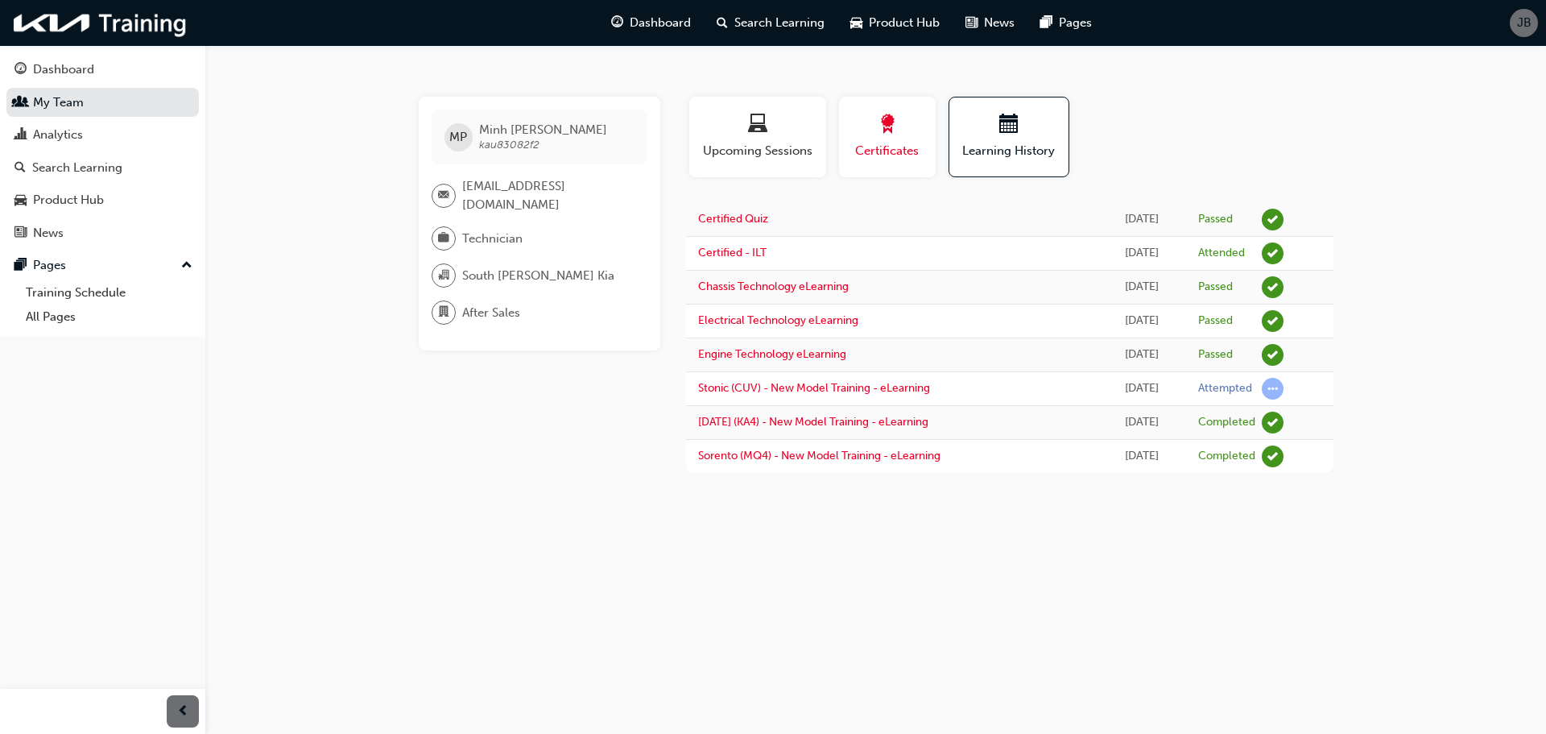
click at [883, 130] on span "award-icon" at bounding box center [887, 125] width 19 height 22
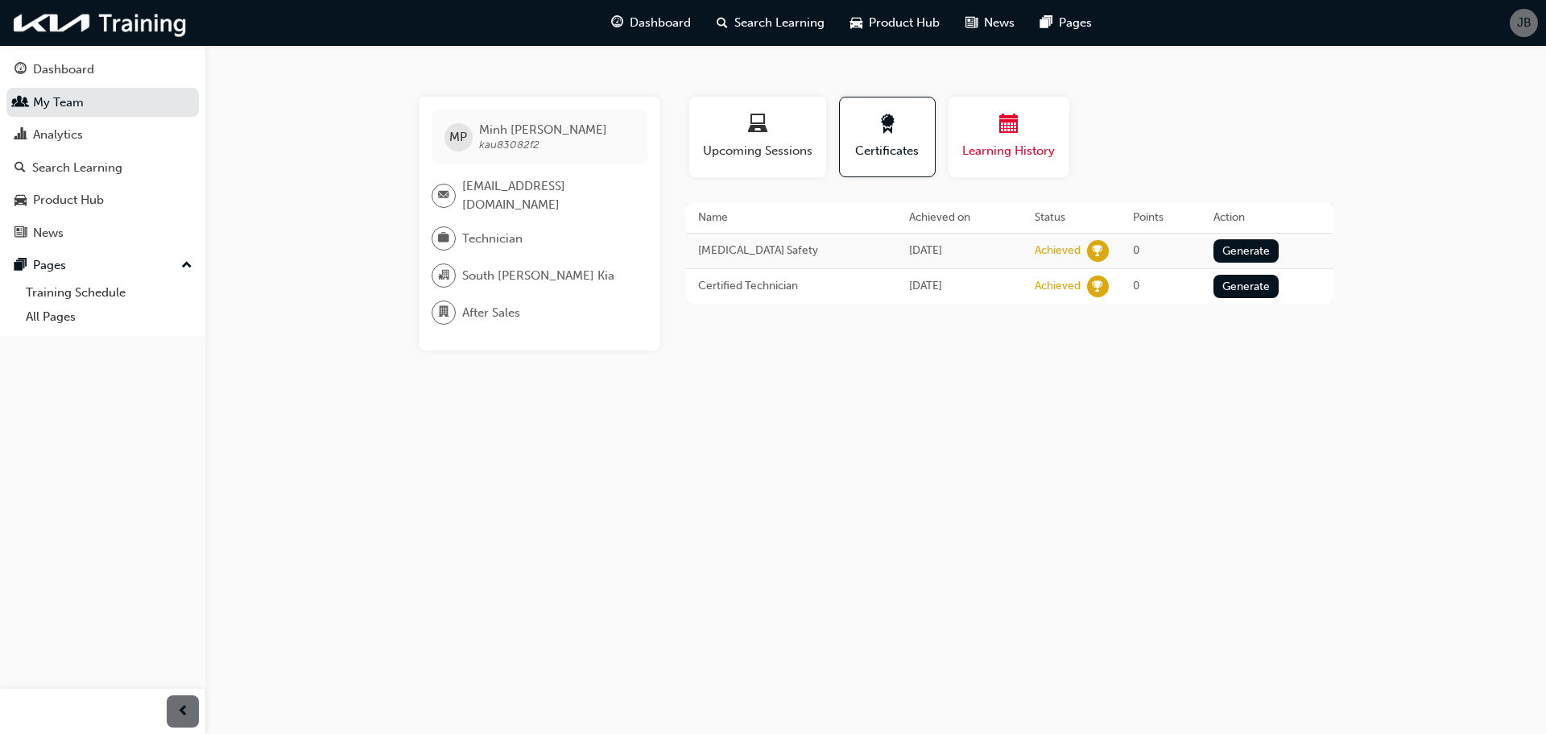
click at [1006, 127] on span "calendar-icon" at bounding box center [1008, 125] width 19 height 22
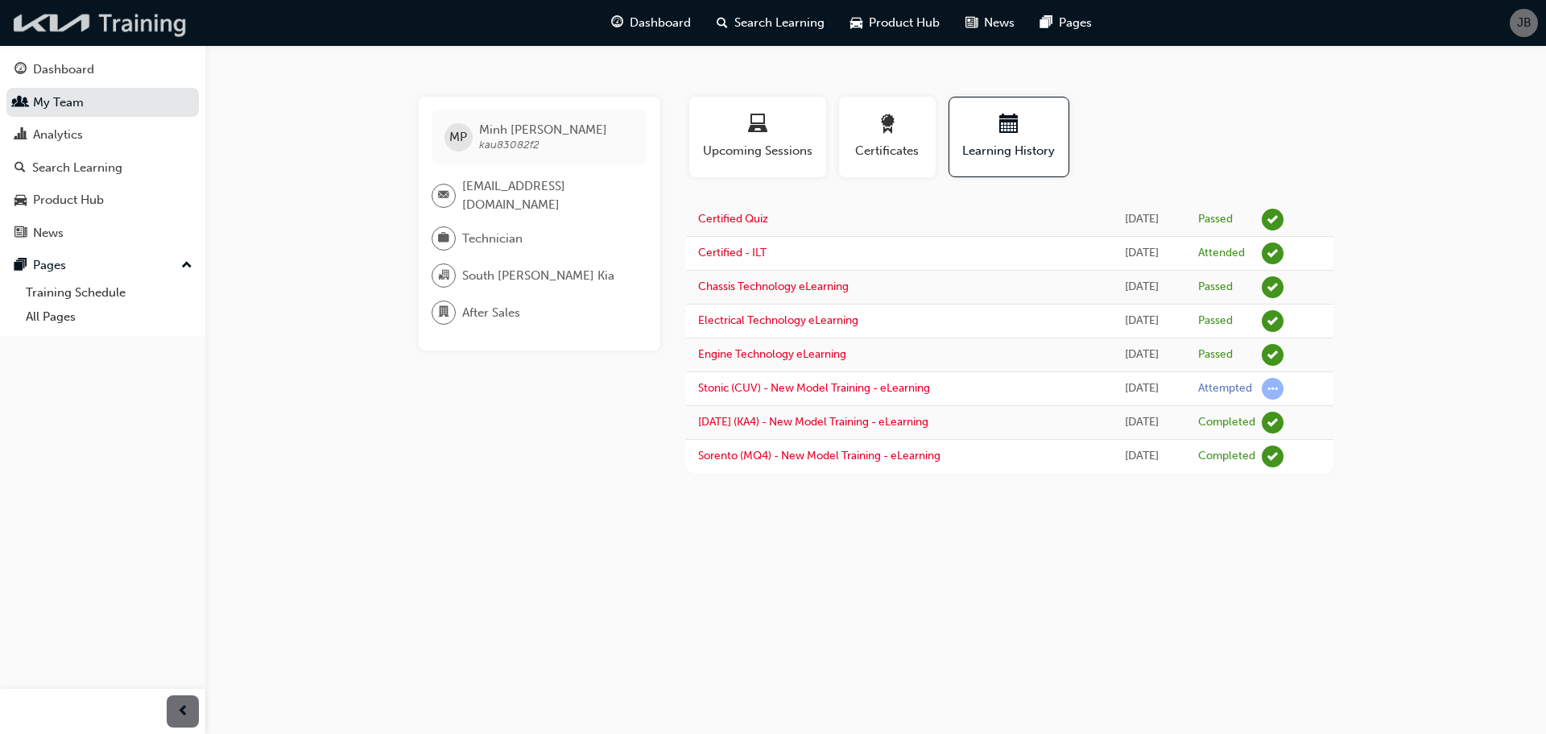
click at [145, 33] on img at bounding box center [100, 22] width 185 height 33
